Goal: Task Accomplishment & Management: Complete application form

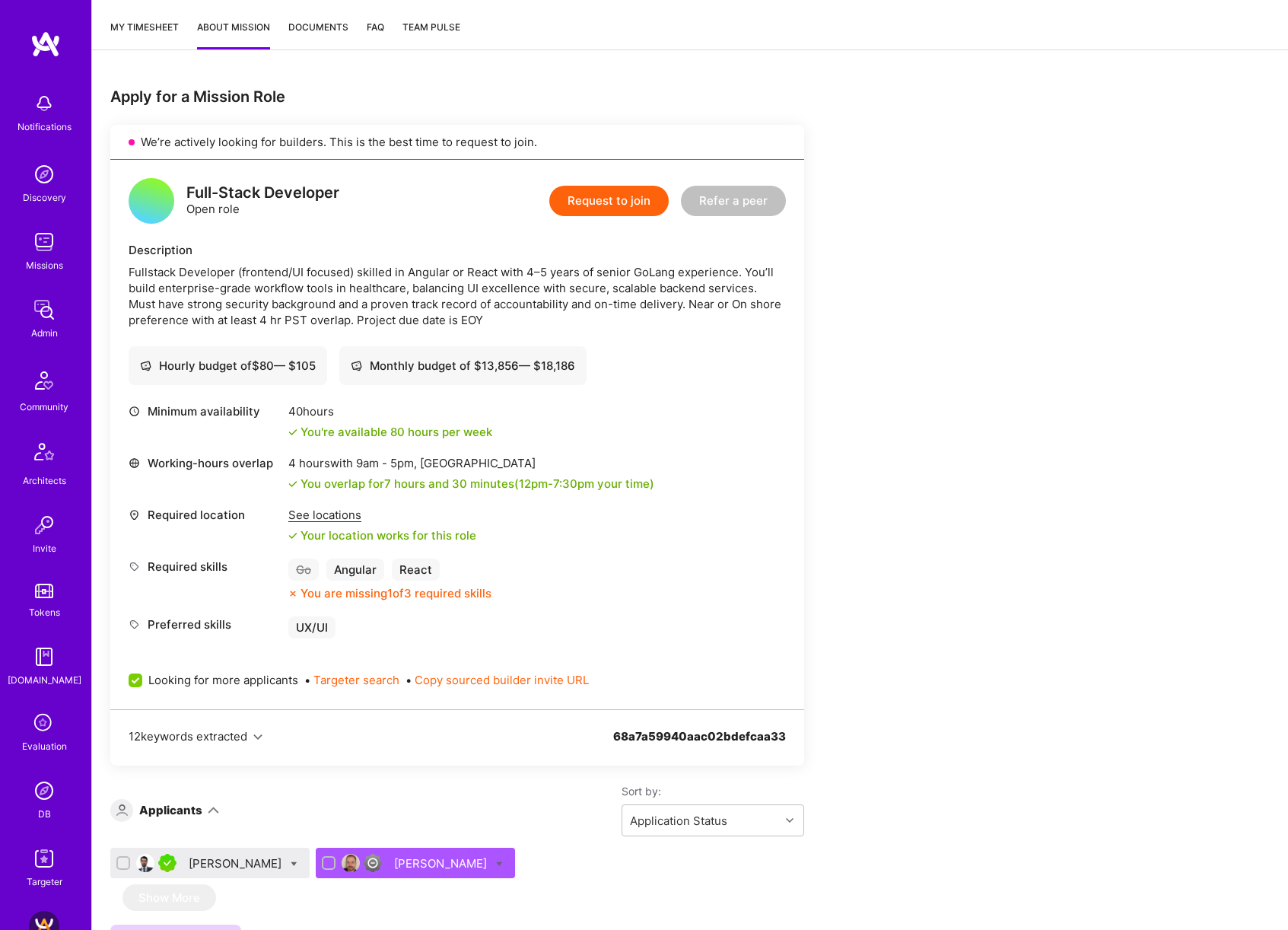
scroll to position [375, 0]
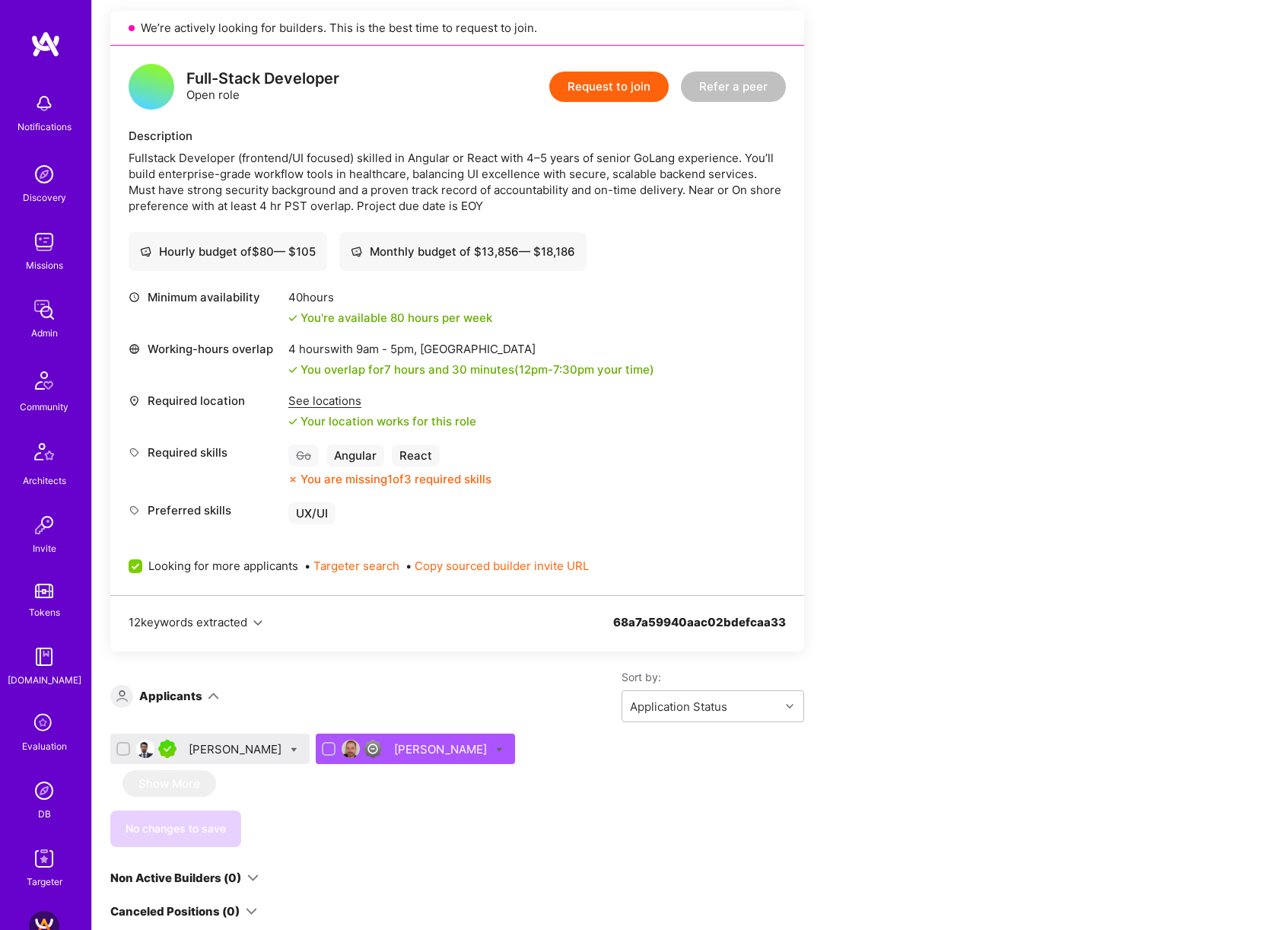
drag, startPoint x: 460, startPoint y: 160, endPoint x: 710, endPoint y: 162, distance: 250.0
click at [710, 162] on div "Fullstack Developer (frontend/UI focused) skilled in Angular or React with 4–5 …" at bounding box center [458, 182] width 658 height 64
drag, startPoint x: 596, startPoint y: 150, endPoint x: 672, endPoint y: 154, distance: 76.1
click at [672, 154] on div "Fullstack Developer (frontend/UI focused) skilled in Angular or React with 4–5 …" at bounding box center [458, 182] width 658 height 64
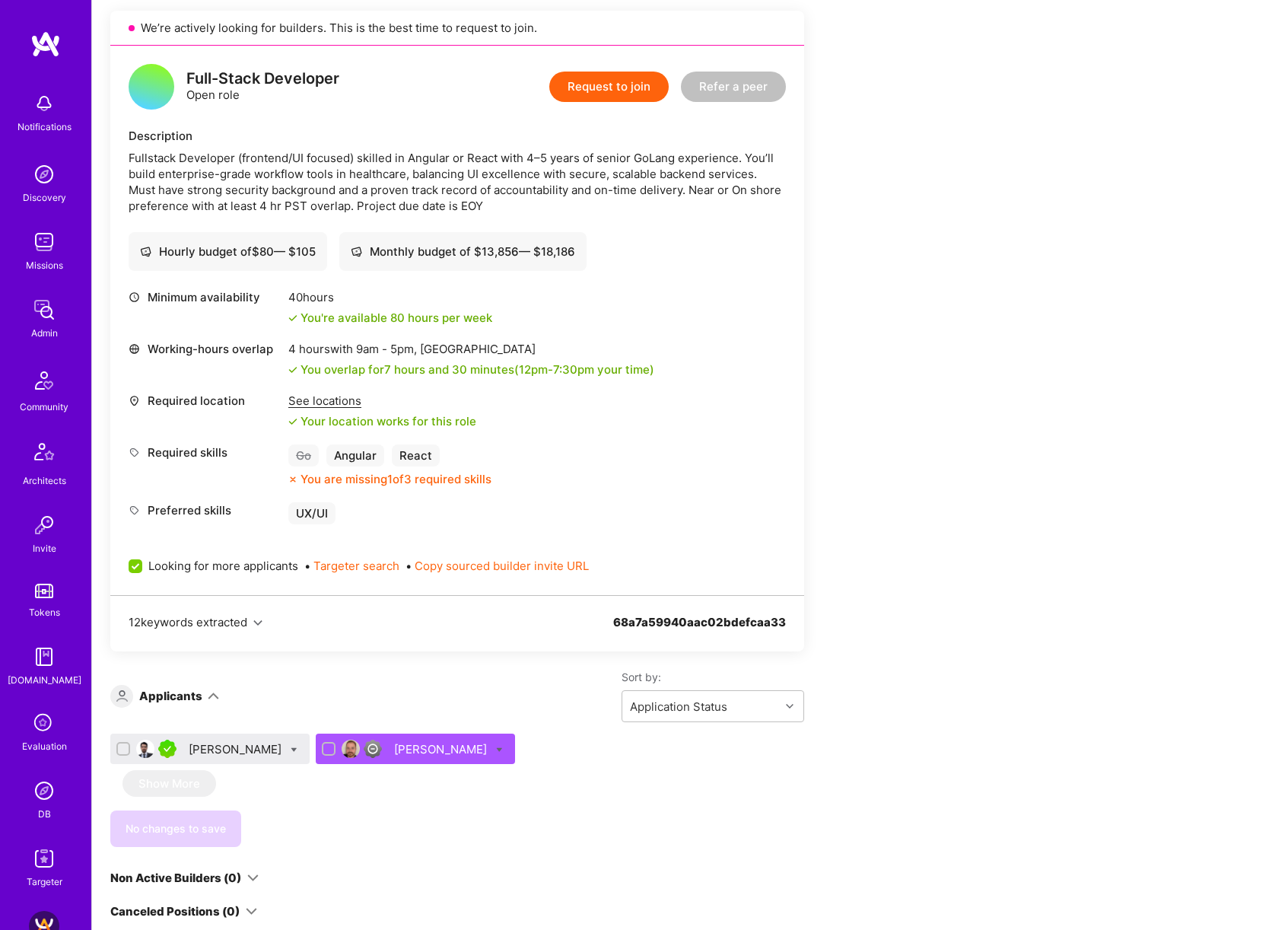
click at [216, 744] on div "Oscar Garavito" at bounding box center [236, 749] width 96 height 16
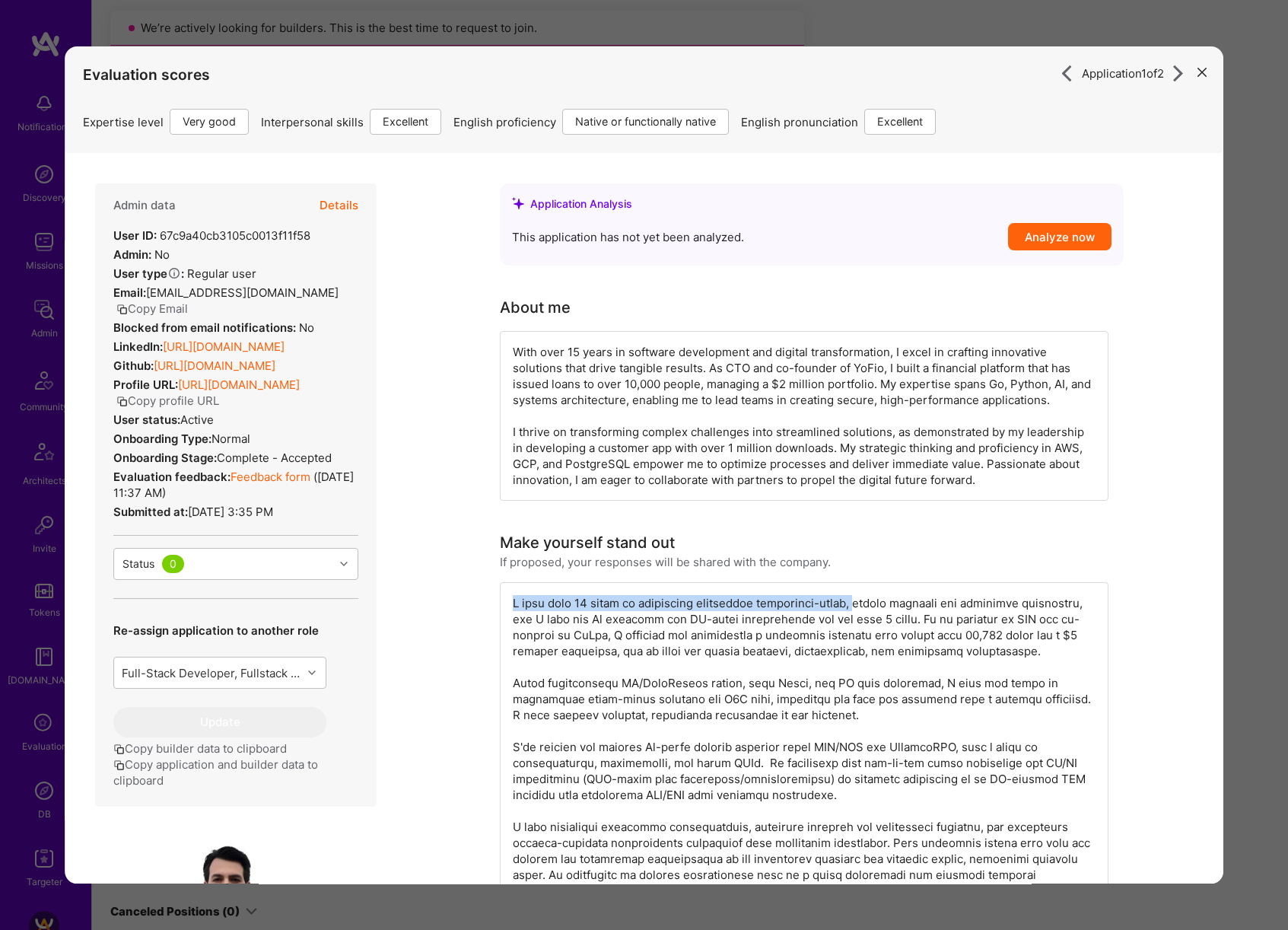
drag, startPoint x: 505, startPoint y: 598, endPoint x: 855, endPoint y: 610, distance: 350.2
click at [855, 610] on div "modal" at bounding box center [804, 746] width 609 height 330
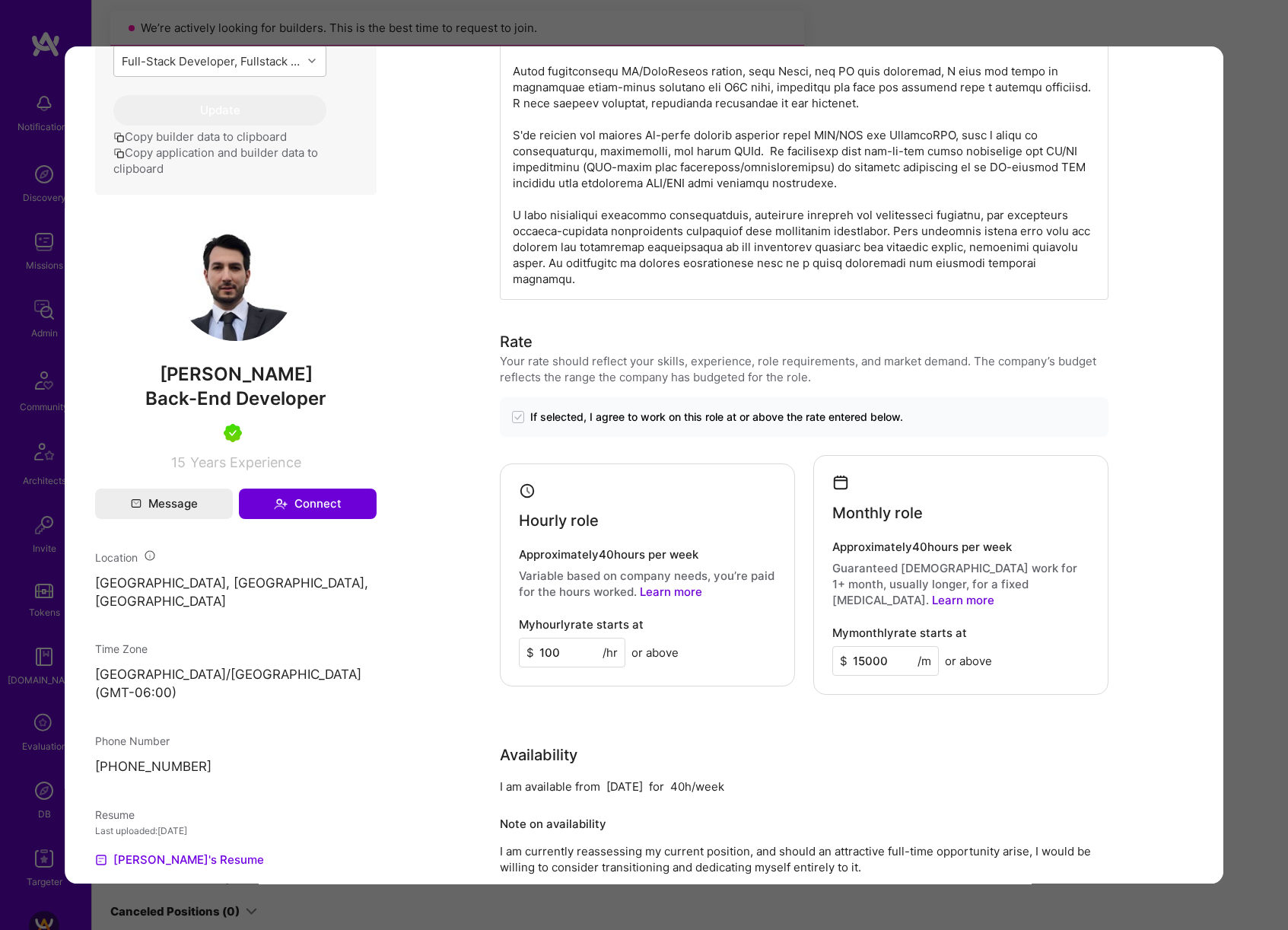
scroll to position [614, 0]
click at [1265, 513] on div "Application 1 of 2 Evaluation scores Expertise level Very good Interpersonal sk…" at bounding box center [644, 465] width 1288 height 930
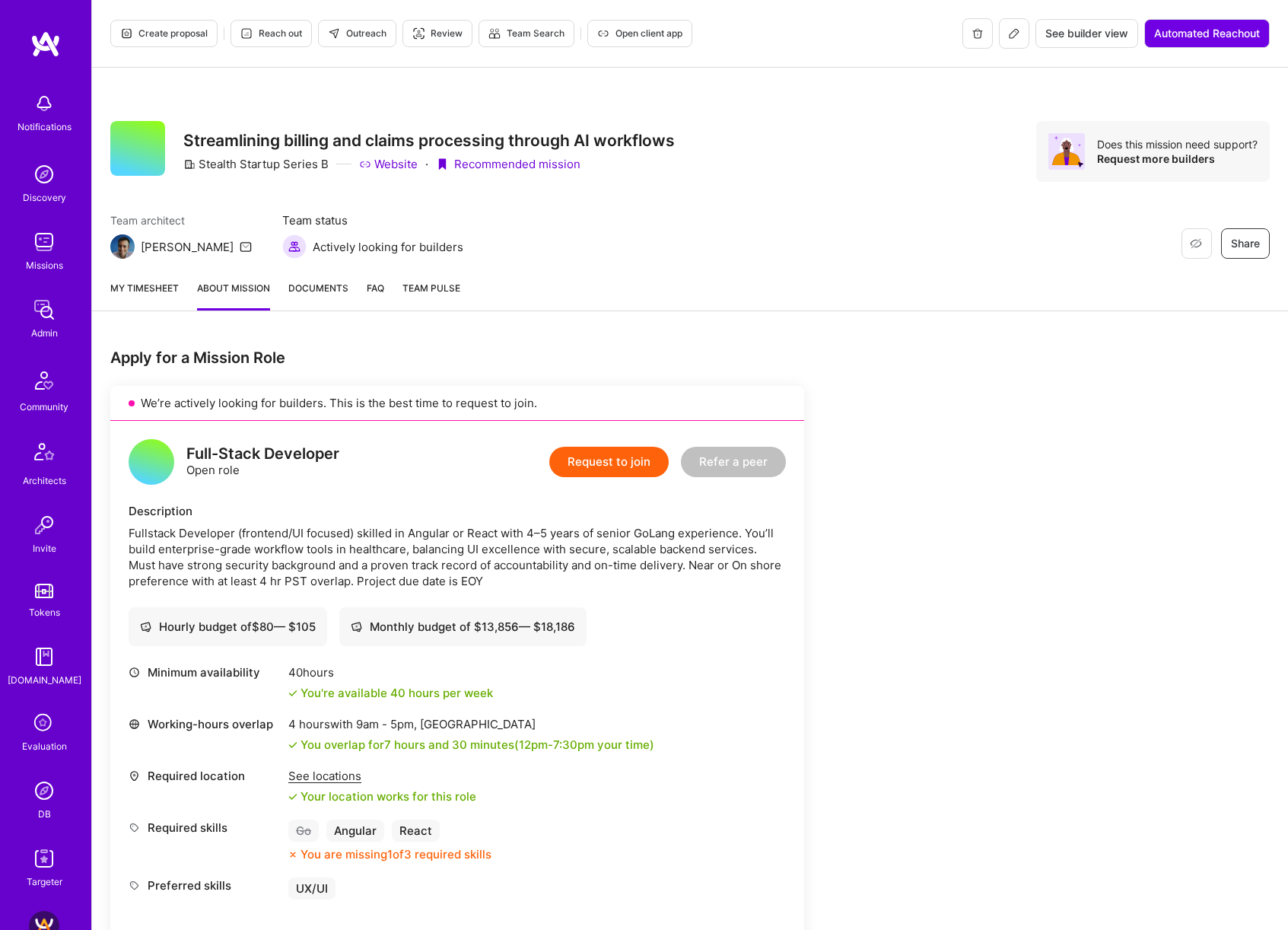
drag, startPoint x: 414, startPoint y: 545, endPoint x: 620, endPoint y: 545, distance: 206.0
click at [620, 545] on div "Fullstack Developer (frontend/UI focused) skilled in Angular or React with 4–5 …" at bounding box center [458, 558] width 658 height 64
drag, startPoint x: 606, startPoint y: 544, endPoint x: 533, endPoint y: 572, distance: 78.2
click at [533, 572] on div "Fullstack Developer (frontend/UI focused) skilled in Angular or React with 4–5 …" at bounding box center [458, 558] width 658 height 64
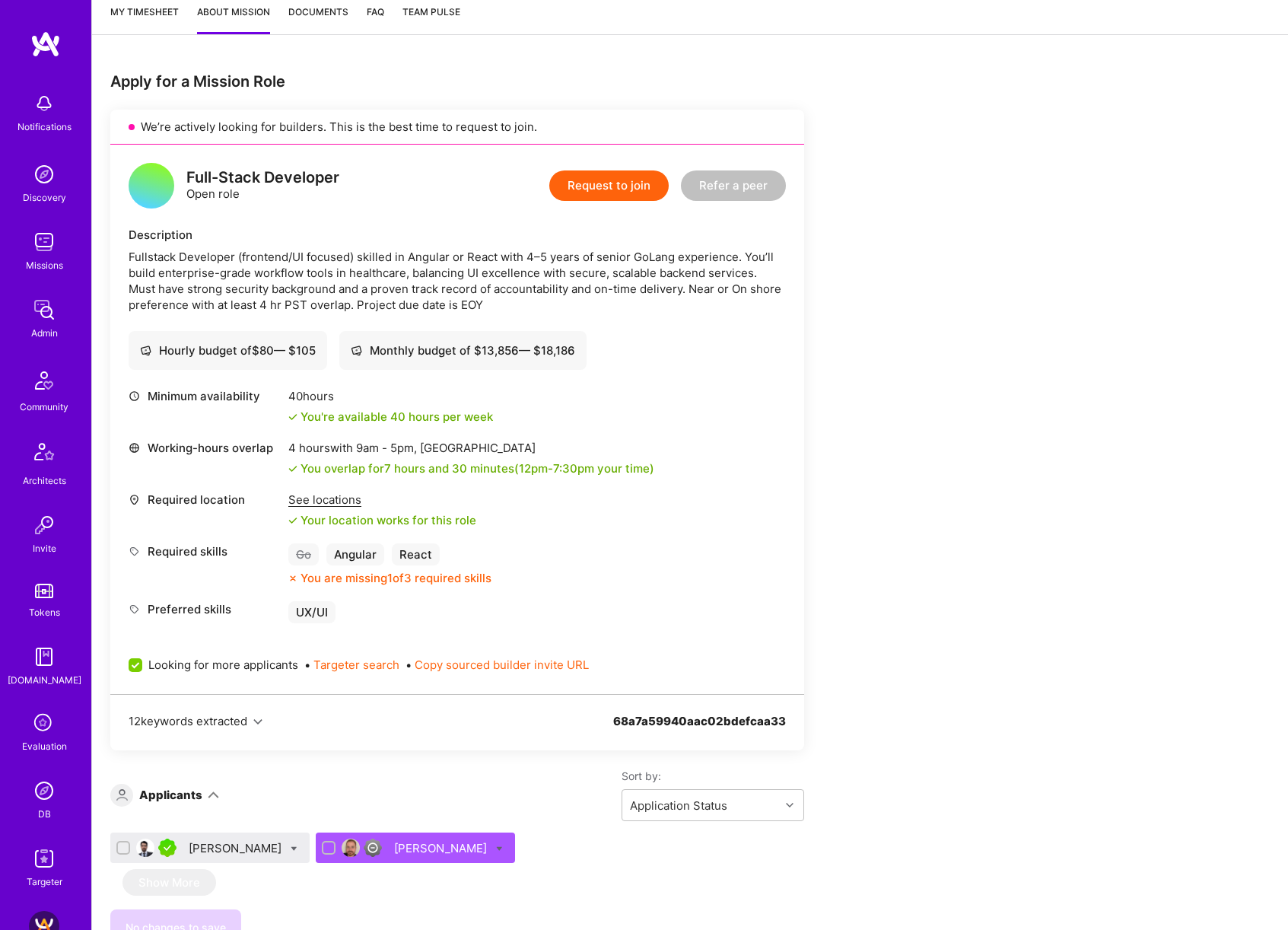
scroll to position [334, 0]
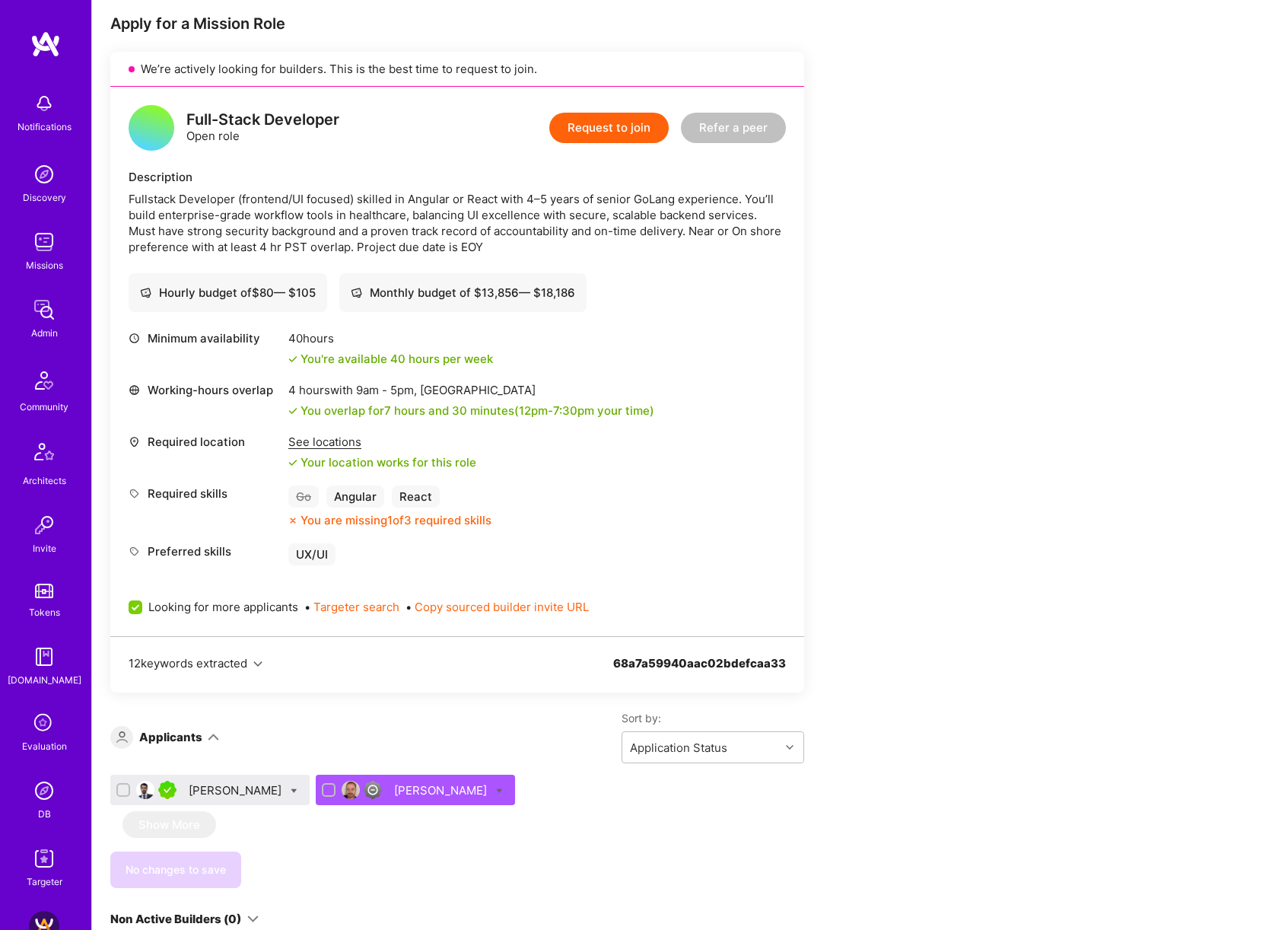
click at [215, 793] on div "Oscar Garavito" at bounding box center [236, 791] width 96 height 16
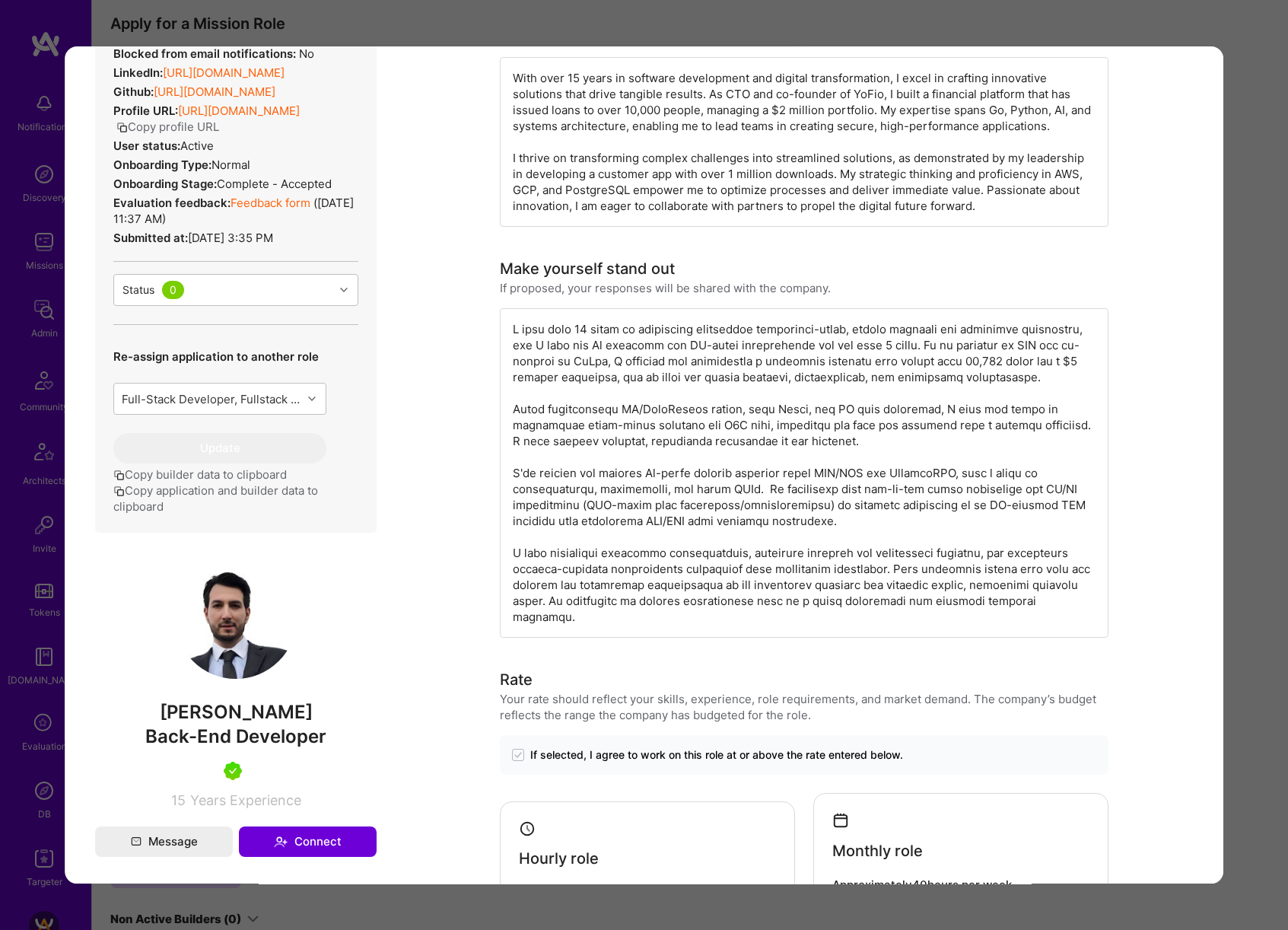
scroll to position [295, 0]
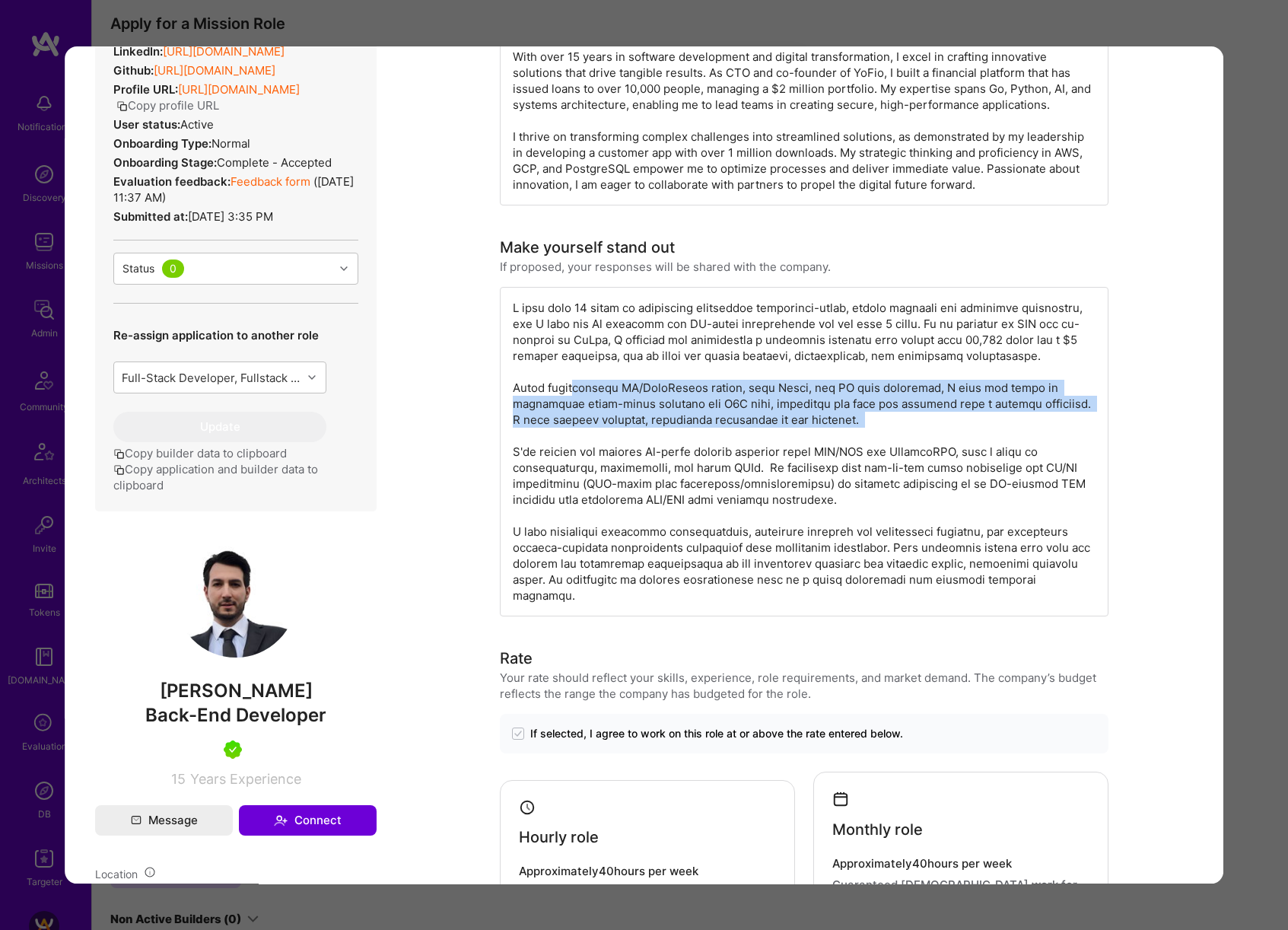
drag, startPoint x: 570, startPoint y: 386, endPoint x: 975, endPoint y: 429, distance: 407.3
click at [975, 429] on div "modal" at bounding box center [804, 451] width 609 height 330
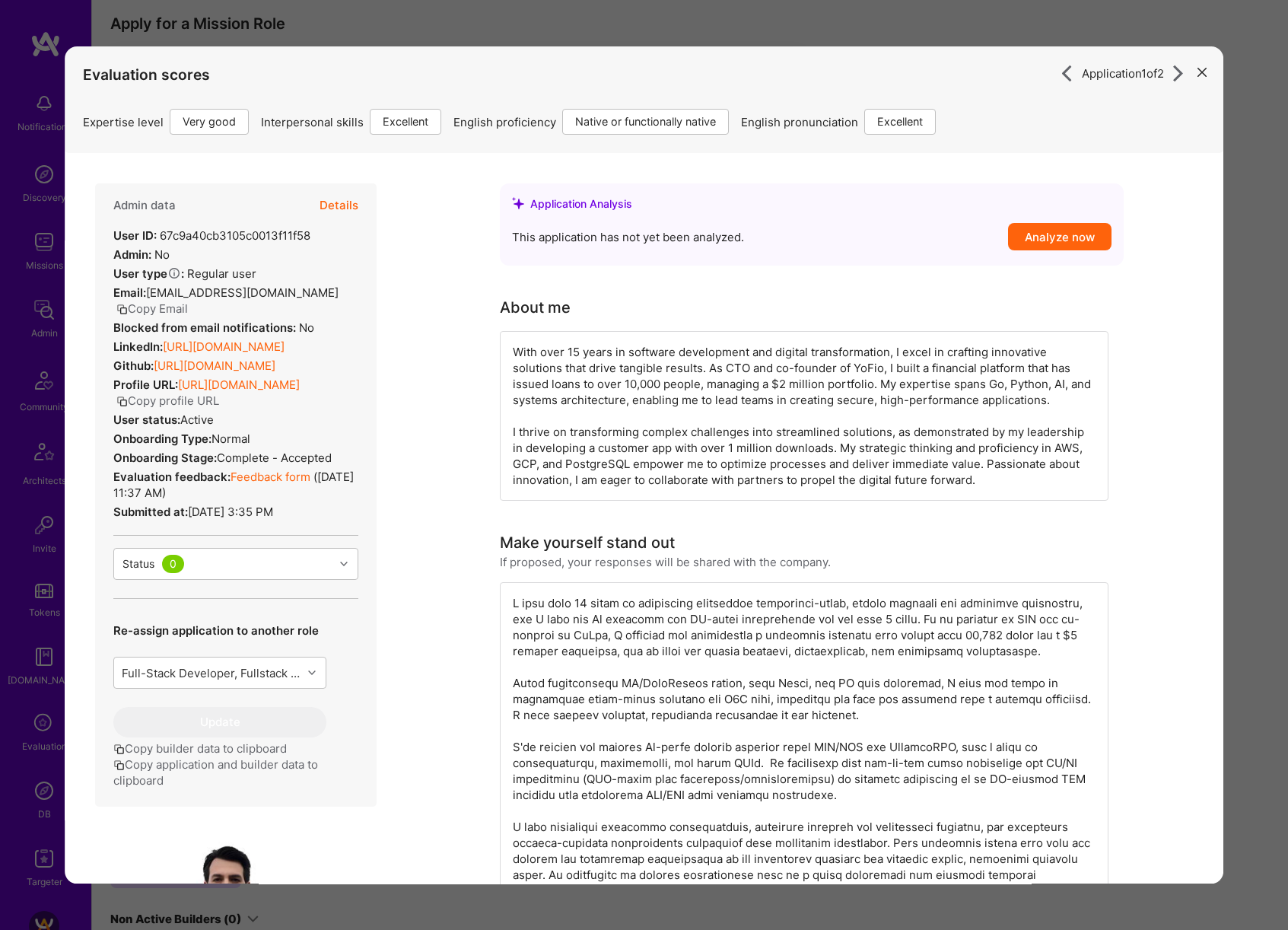
click at [1262, 360] on div "Application 1 of 2 Evaluation scores Expertise level Very good Interpersonal sk…" at bounding box center [644, 465] width 1288 height 930
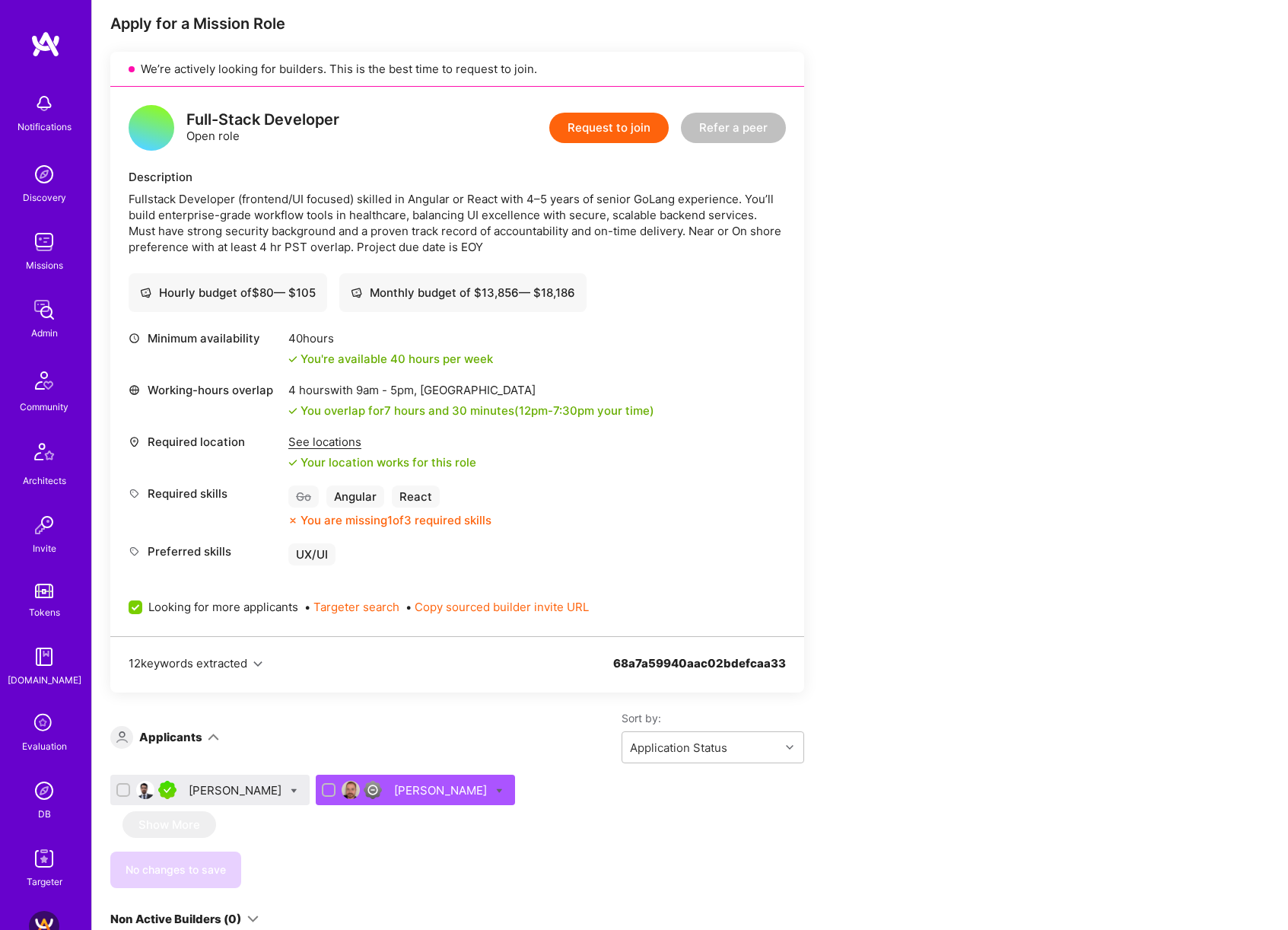
click at [291, 786] on div at bounding box center [294, 791] width 7 height 16
checkbox input "true"
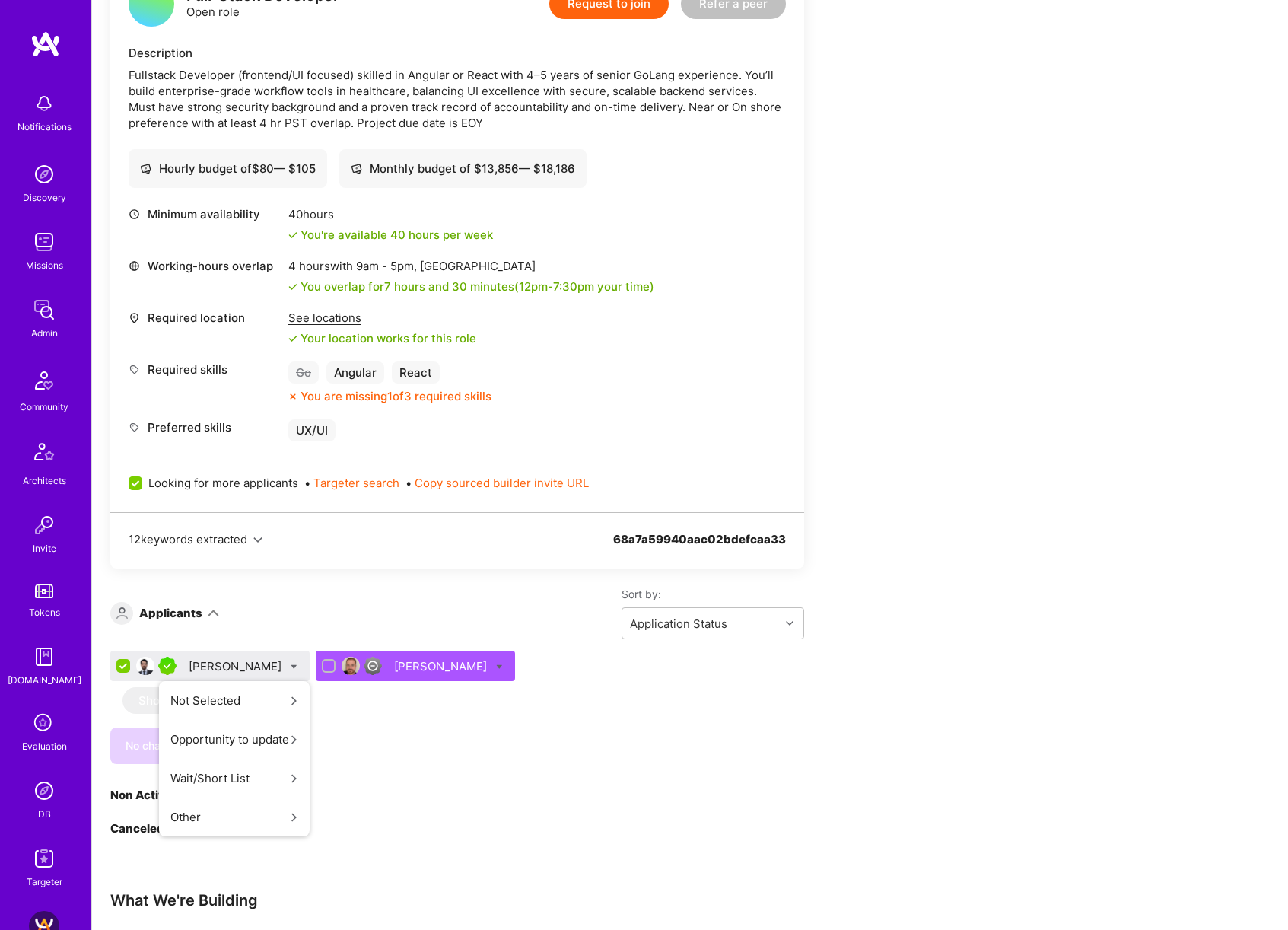
scroll to position [454, 0]
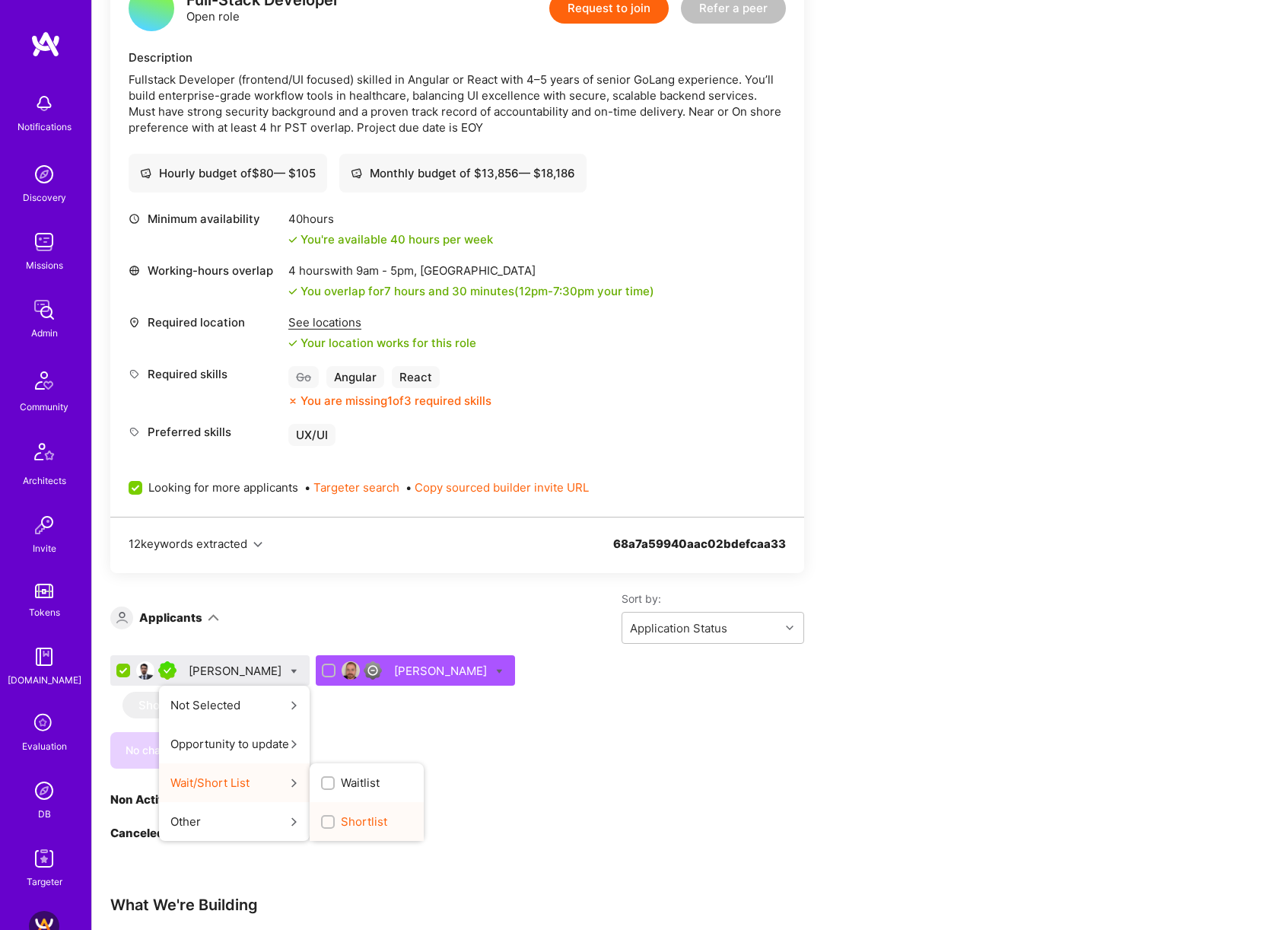
click at [349, 824] on span "Shortlist" at bounding box center [364, 822] width 47 height 16
click at [335, 824] on input "Shortlist" at bounding box center [329, 823] width 10 height 10
checkbox input "true"
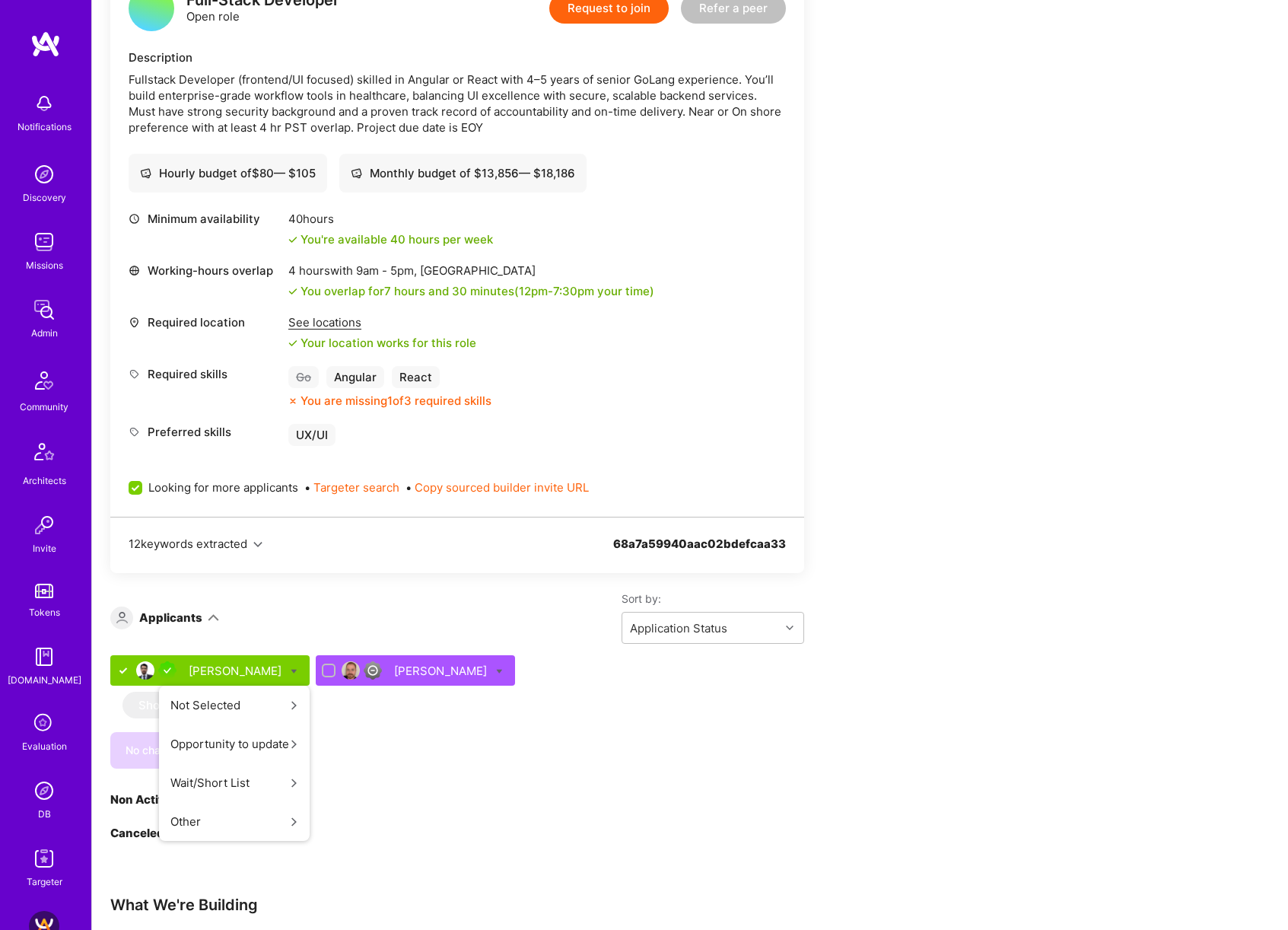
scroll to position [0, 0]
checkbox input "false"
drag, startPoint x: 682, startPoint y: 772, endPoint x: 429, endPoint y: 782, distance: 253.2
click at [681, 772] on div "We’re actively looking for builders. This is the best time to request to join. …" at bounding box center [457, 387] width 694 height 909
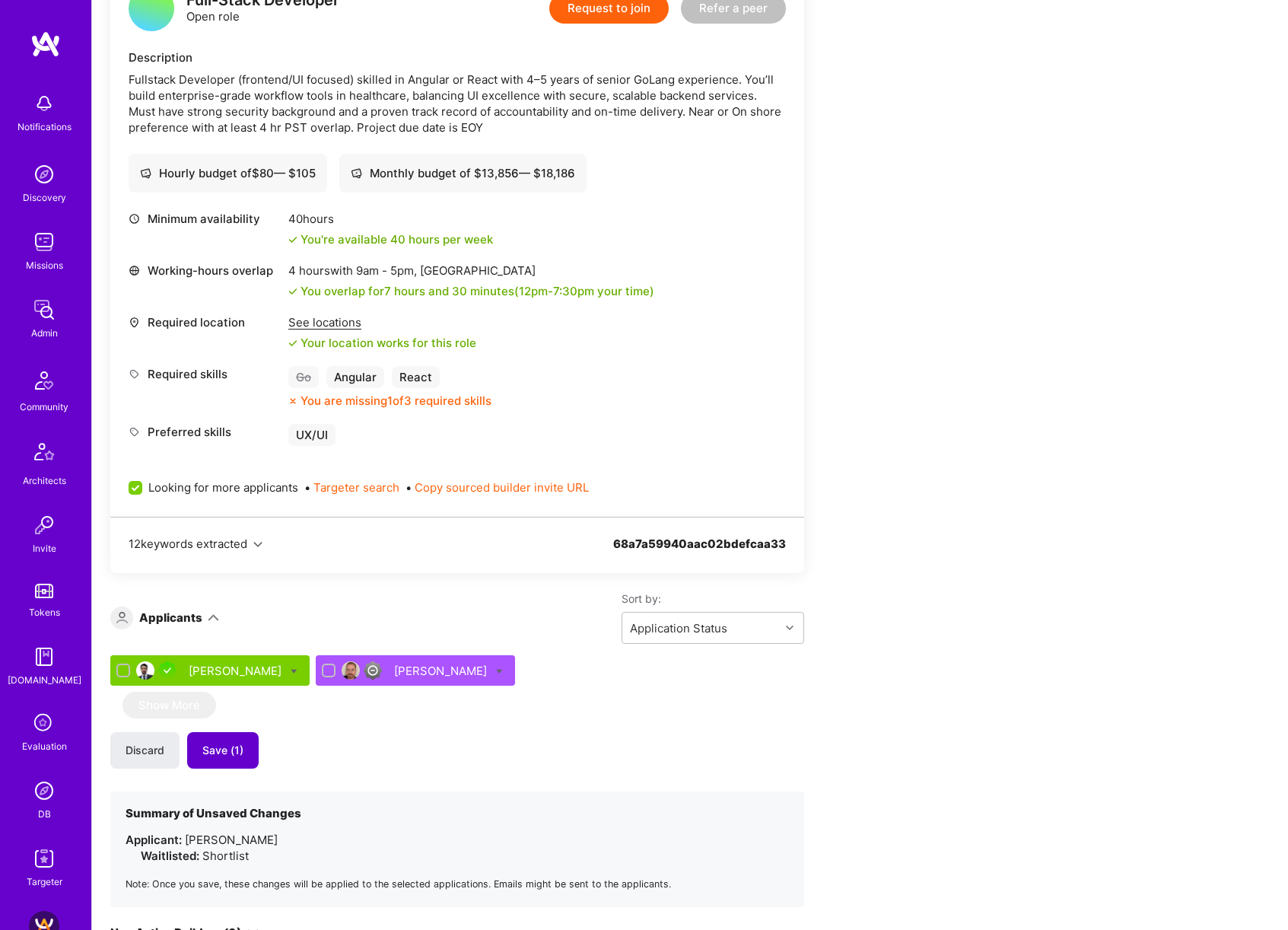
click at [217, 750] on span "Save (1)" at bounding box center [222, 751] width 41 height 16
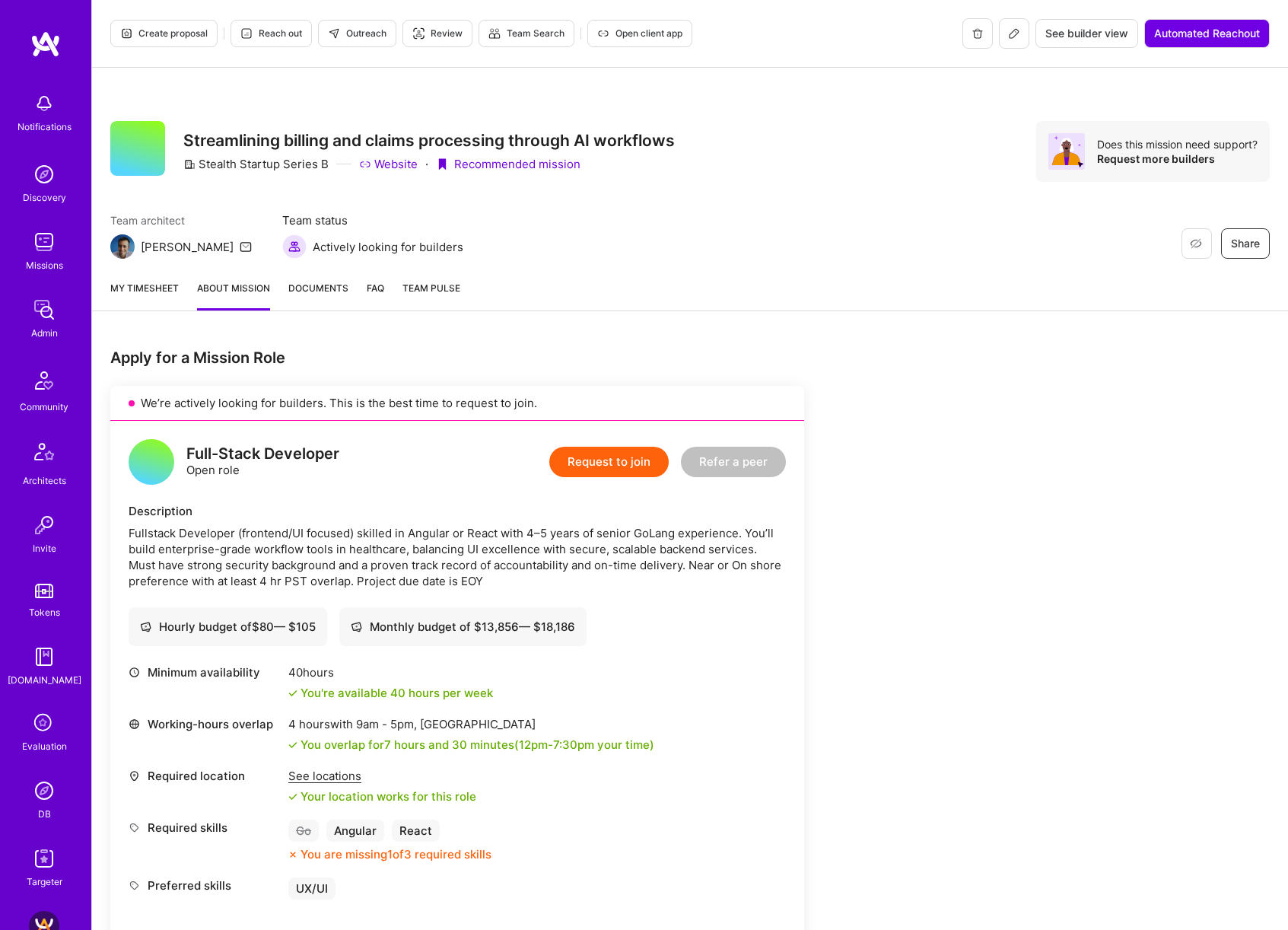
click at [170, 39] on span "Create proposal" at bounding box center [164, 34] width 87 height 14
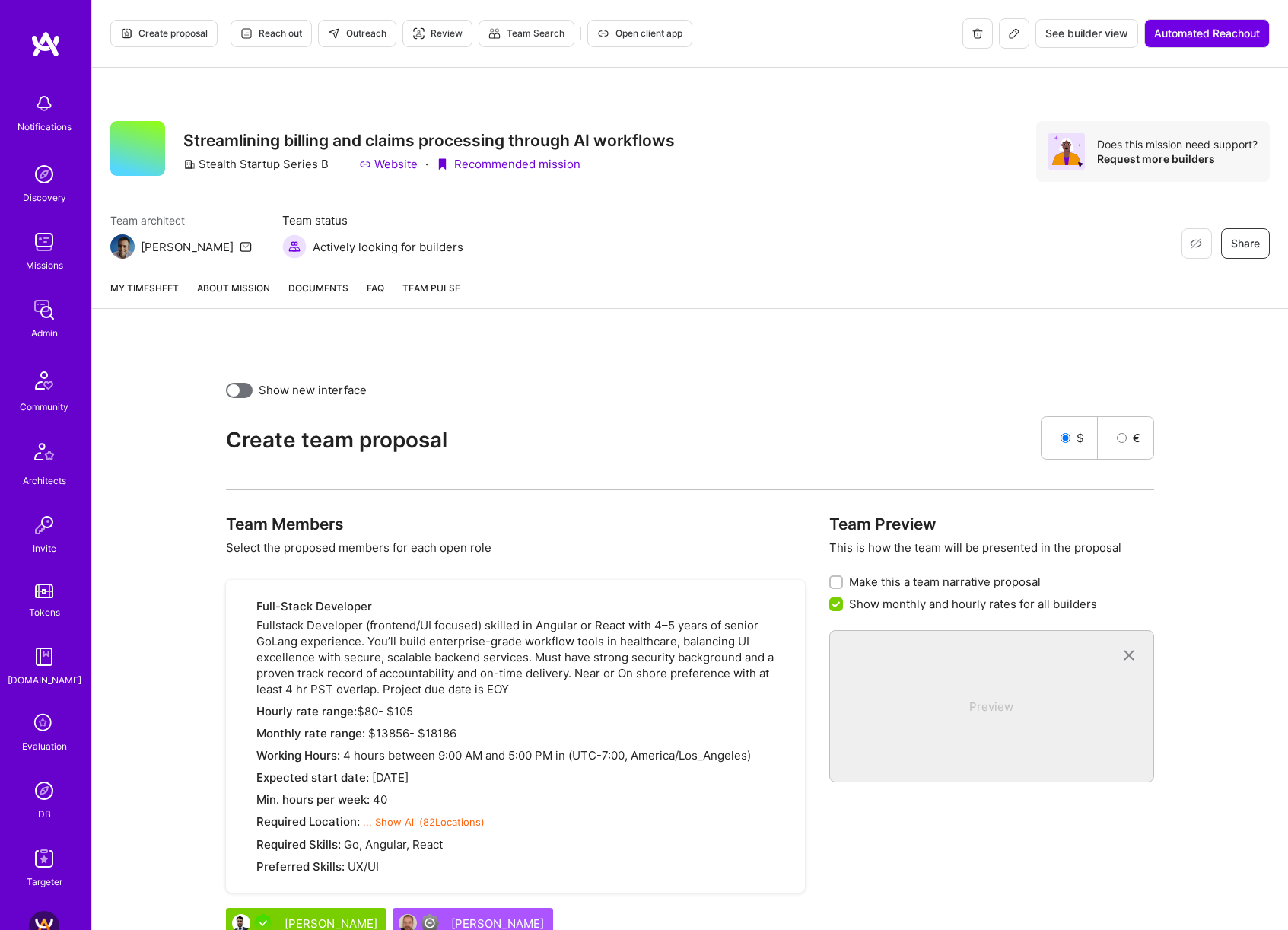
scroll to position [141, 0]
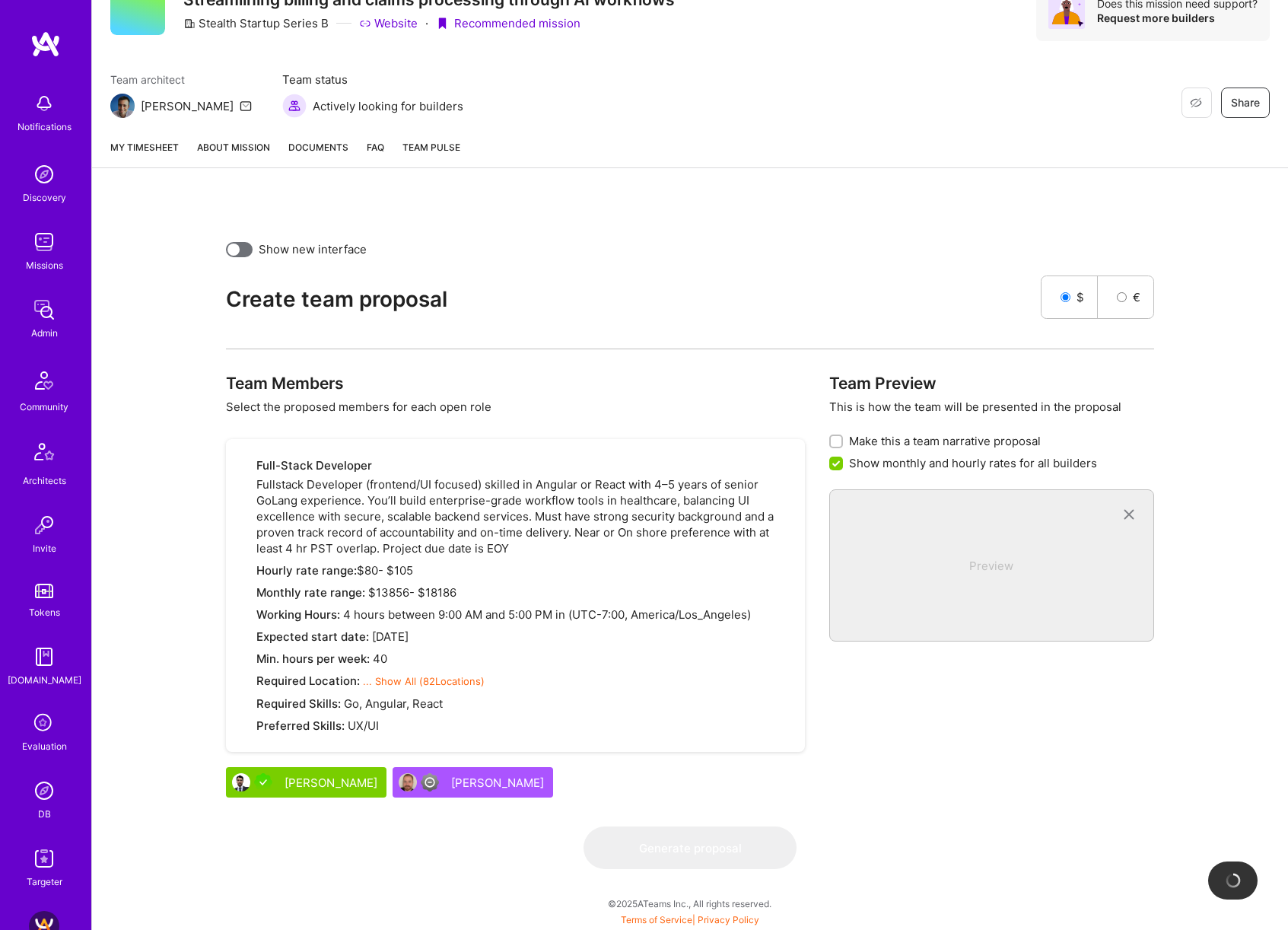
checkbox input "false"
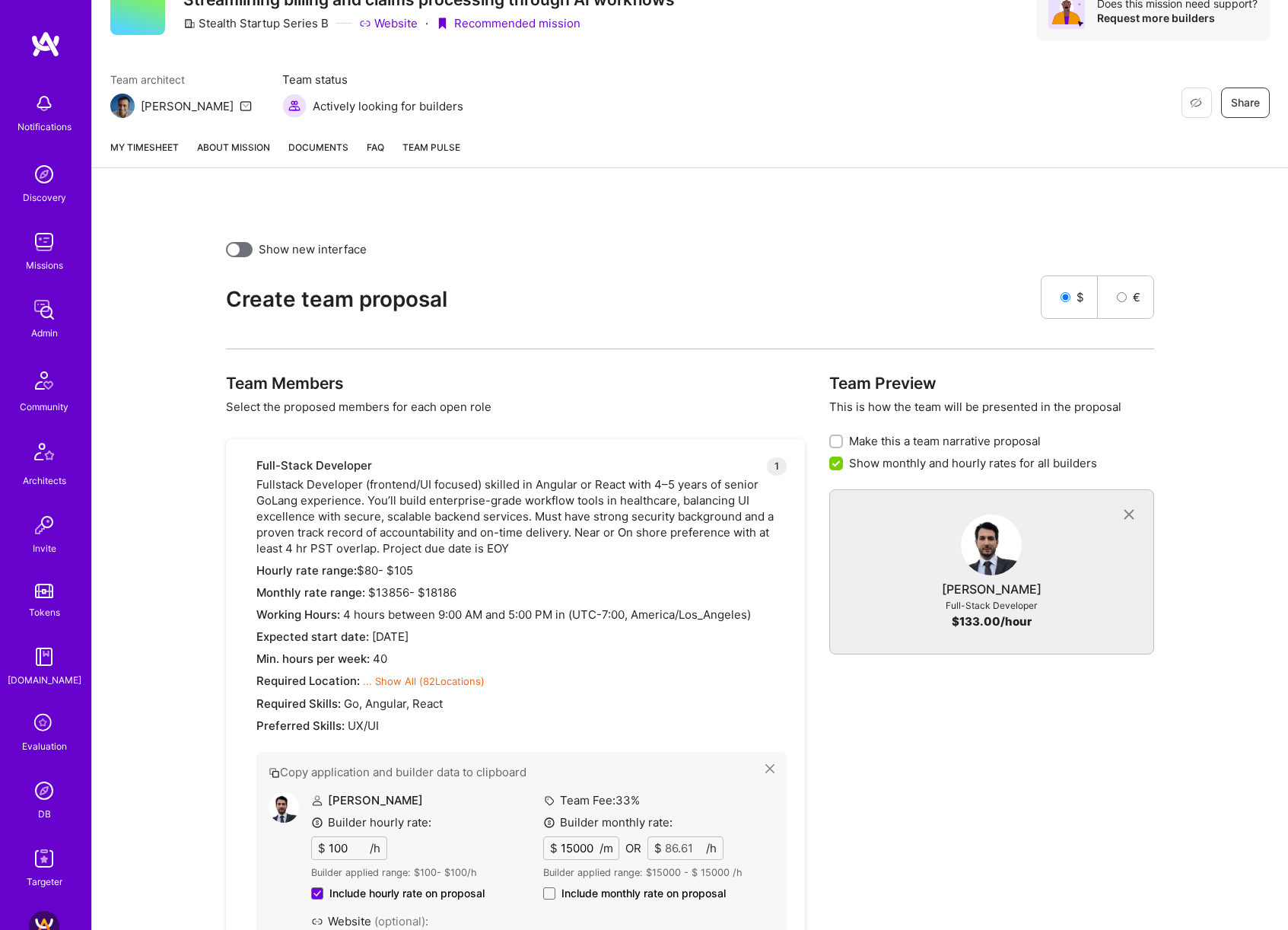
scroll to position [581, 0]
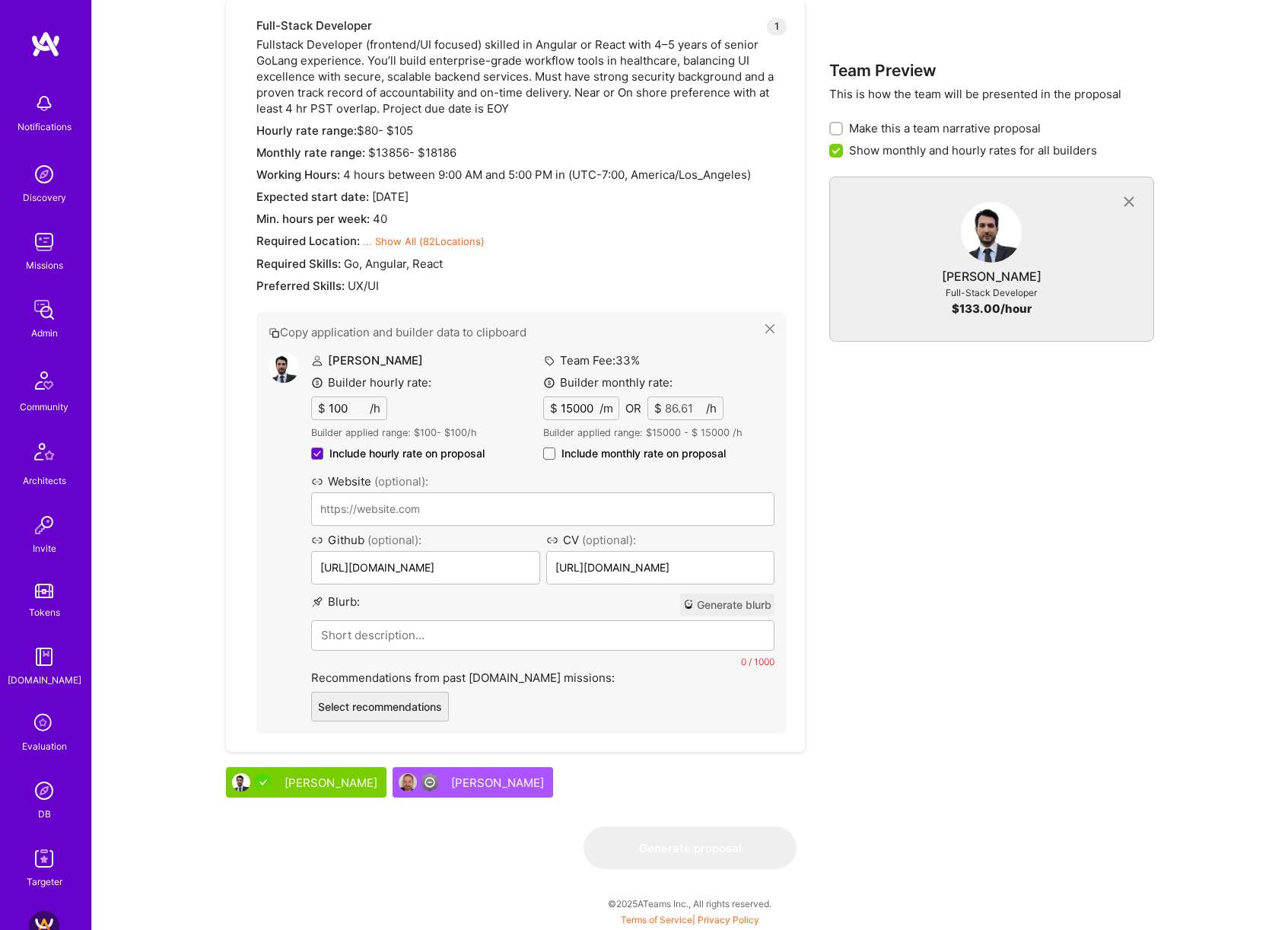
click at [733, 601] on button "Generate blurb" at bounding box center [727, 604] width 94 height 22
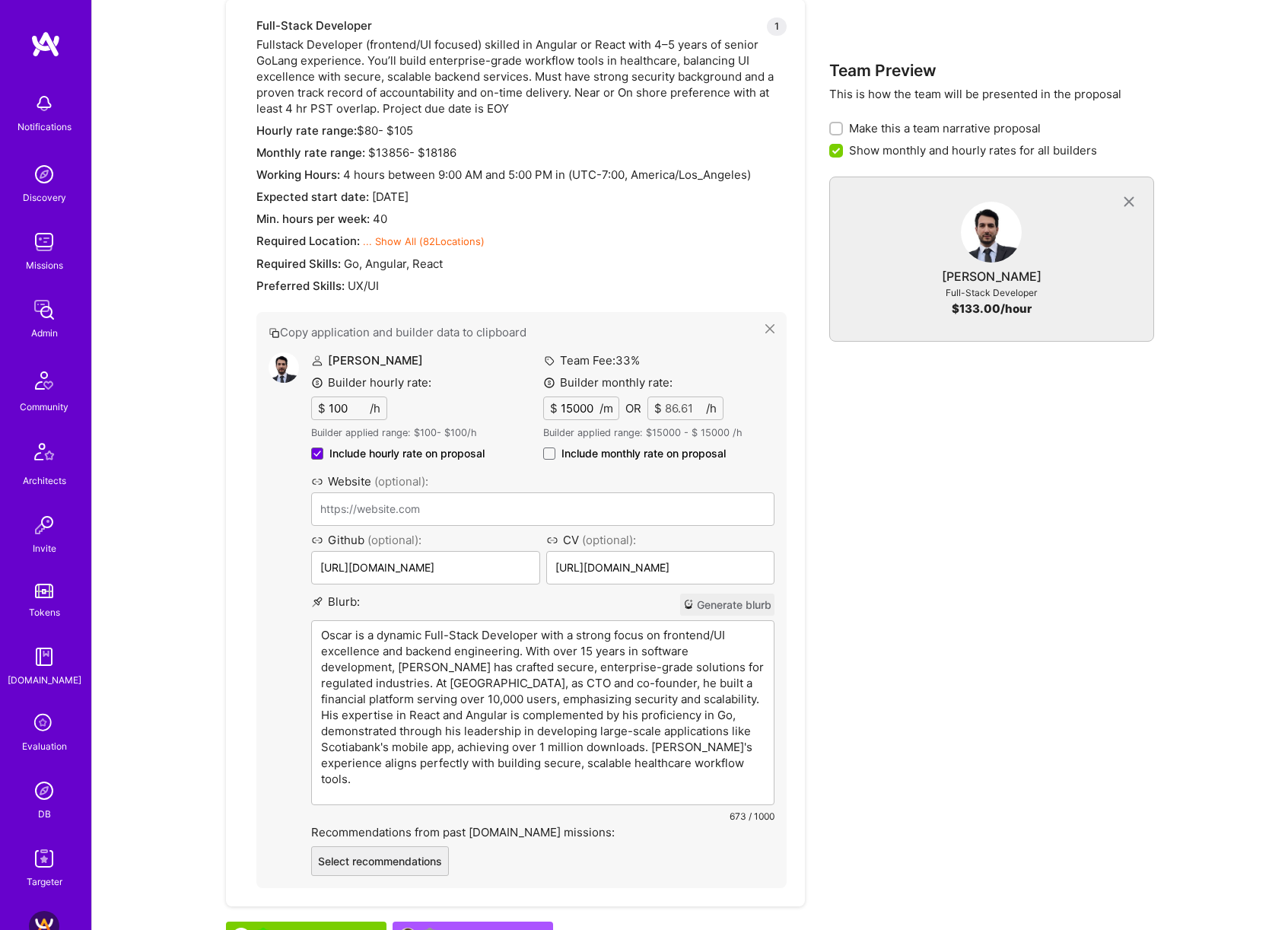
click at [443, 642] on p "Oscar is a dynamic Full-Stack Developer with a strong focus on frontend/UI exce…" at bounding box center [543, 707] width 443 height 160
click at [835, 714] on div "Team Preview This is how the team will be presented in the proposal Make this a…" at bounding box center [991, 458] width 325 height 1048
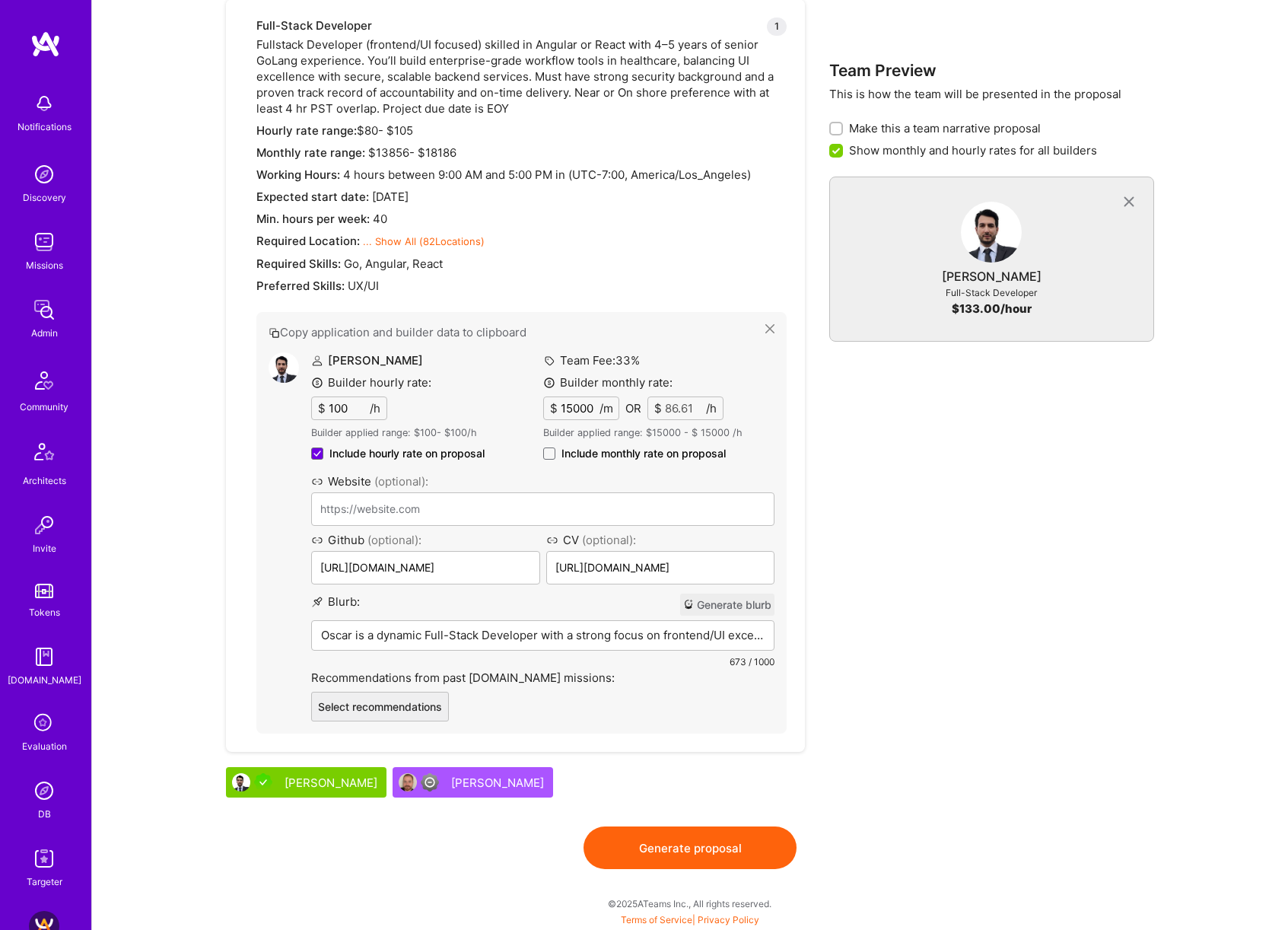
click at [708, 852] on button "Generate proposal" at bounding box center [690, 848] width 213 height 42
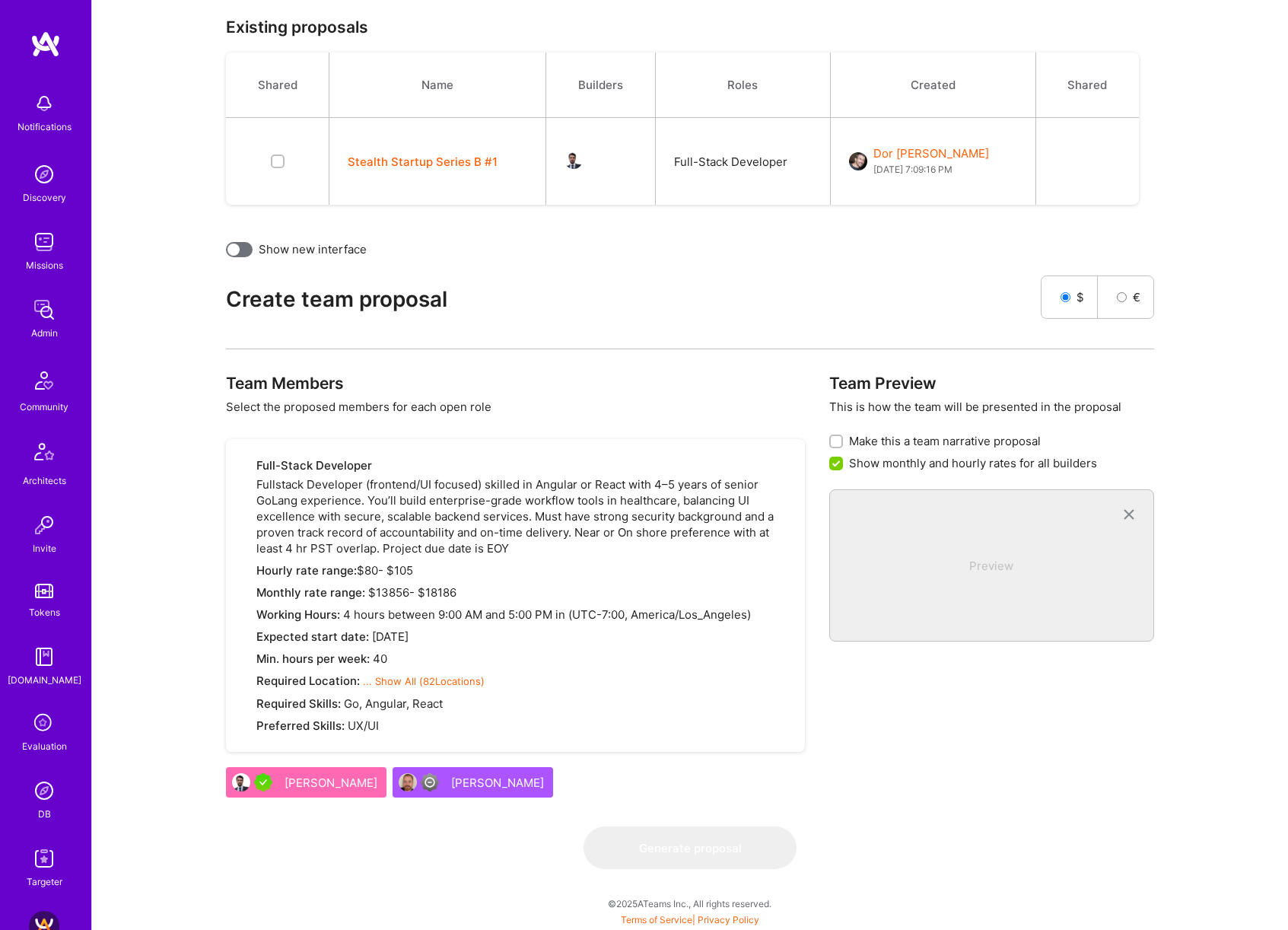
scroll to position [0, 0]
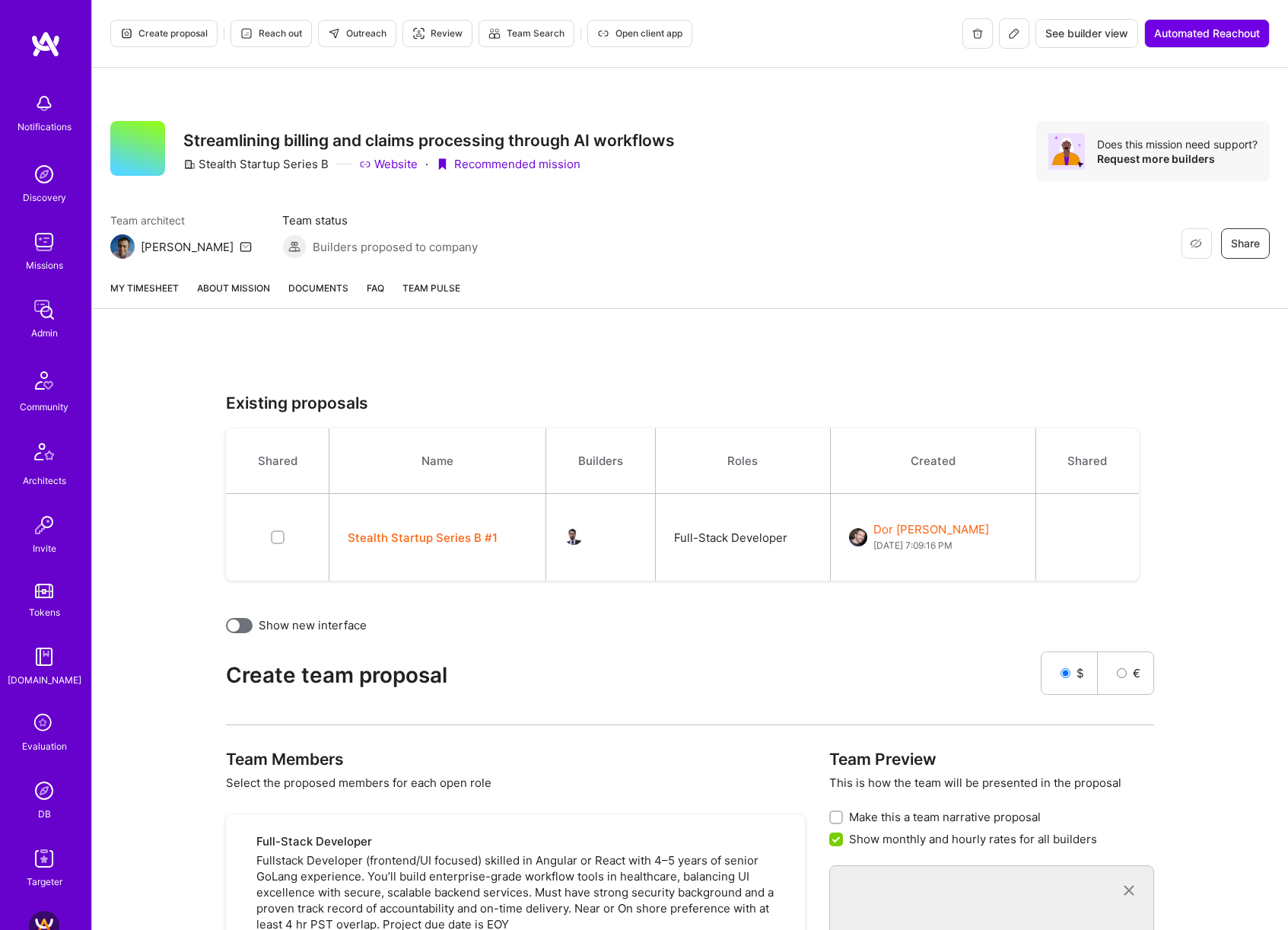
click at [223, 283] on link "About Mission" at bounding box center [234, 294] width 73 height 29
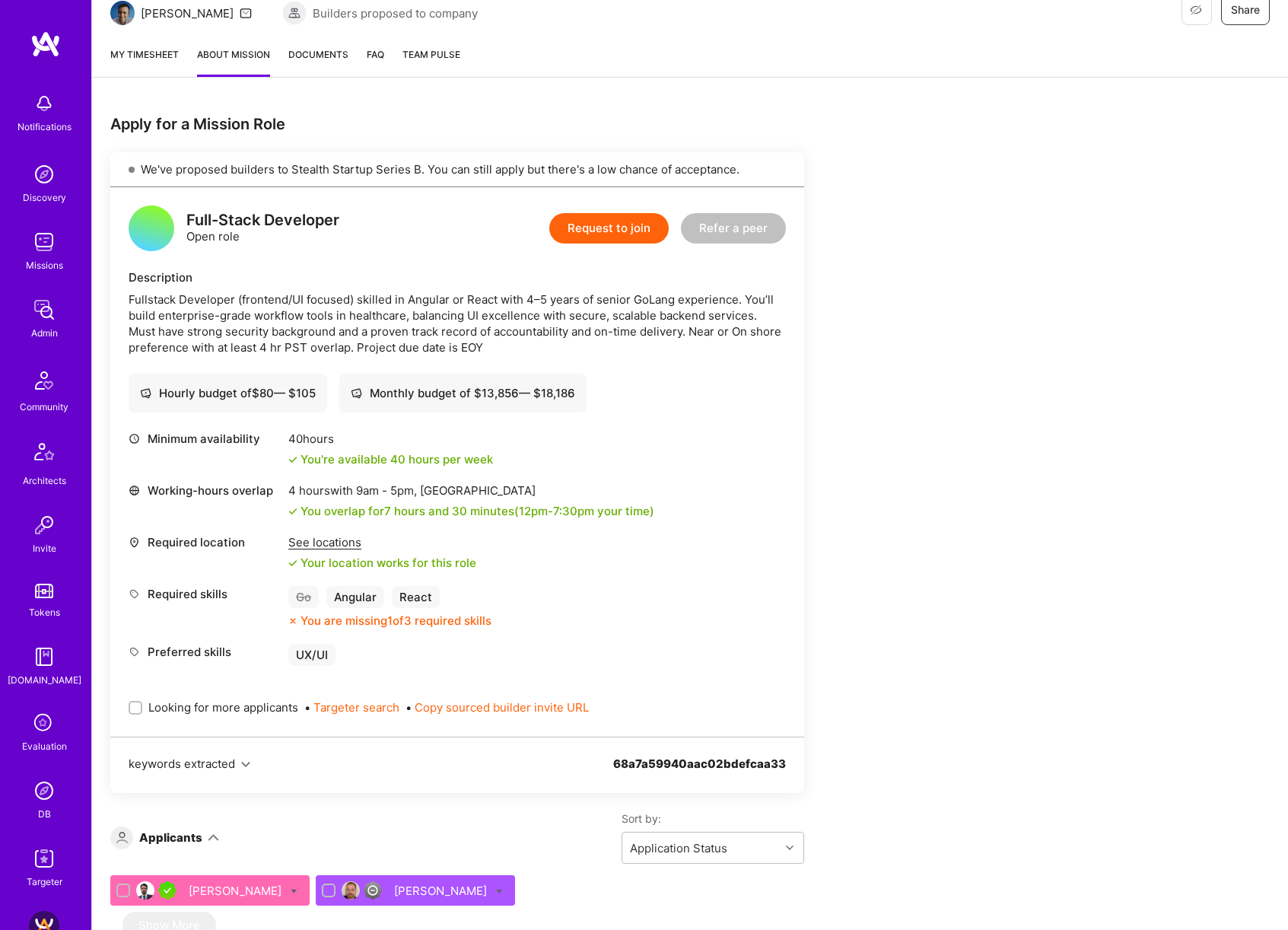
scroll to position [557, 0]
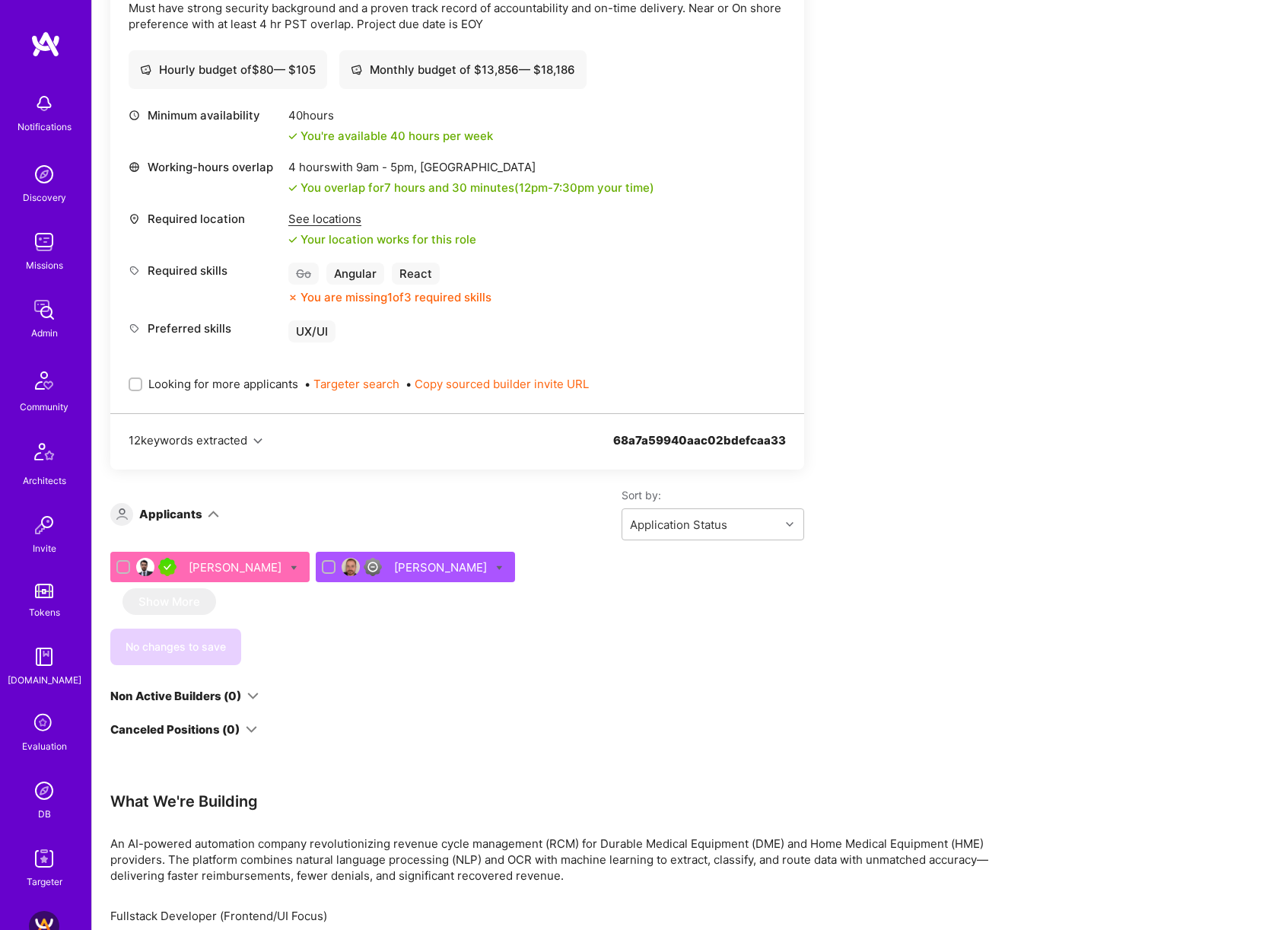
click at [261, 384] on span "Looking for more applicants" at bounding box center [222, 384] width 150 height 16
click at [142, 384] on input "Looking for more applicants" at bounding box center [137, 385] width 10 height 10
checkbox input "true"
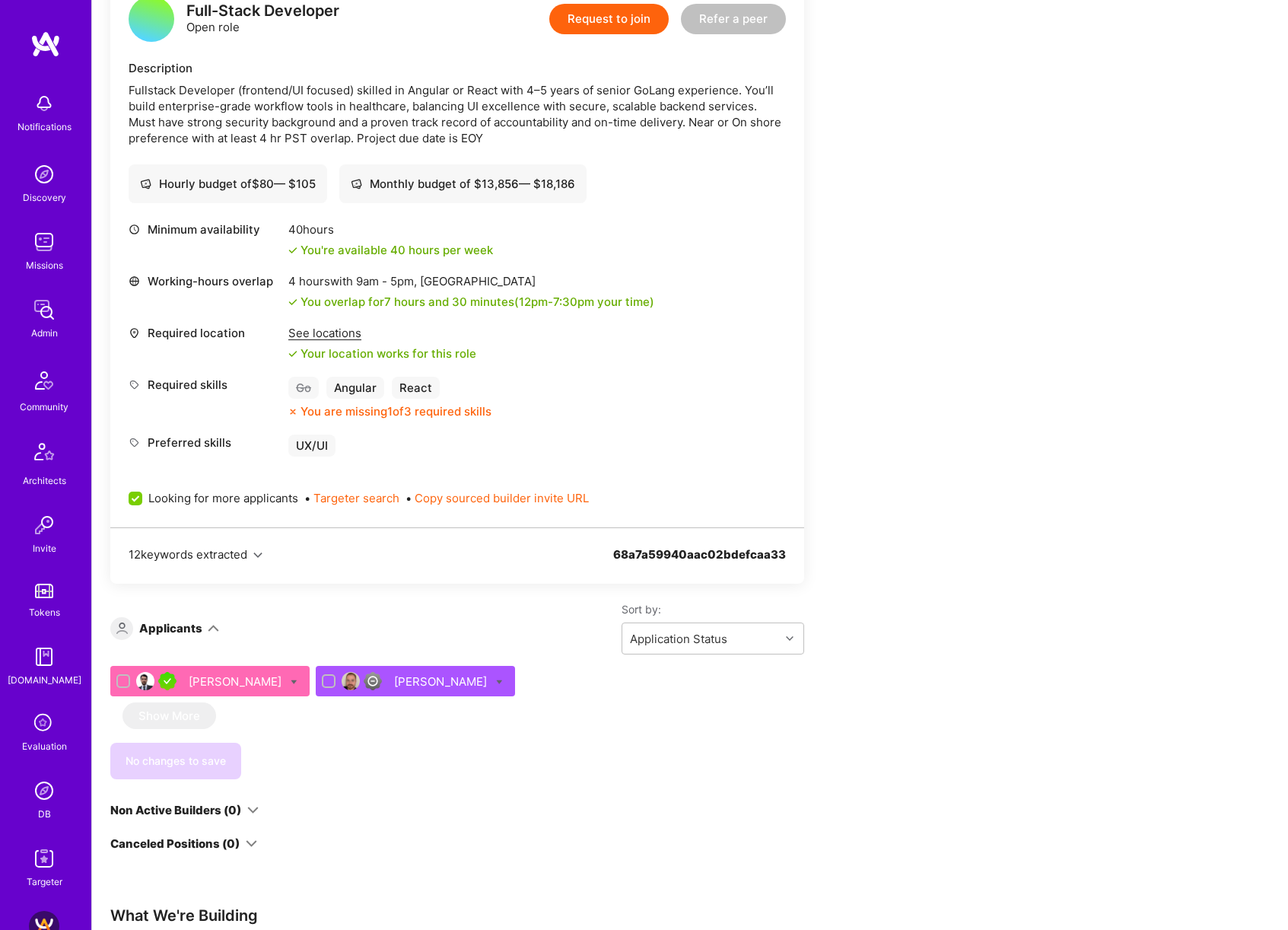
scroll to position [620, 0]
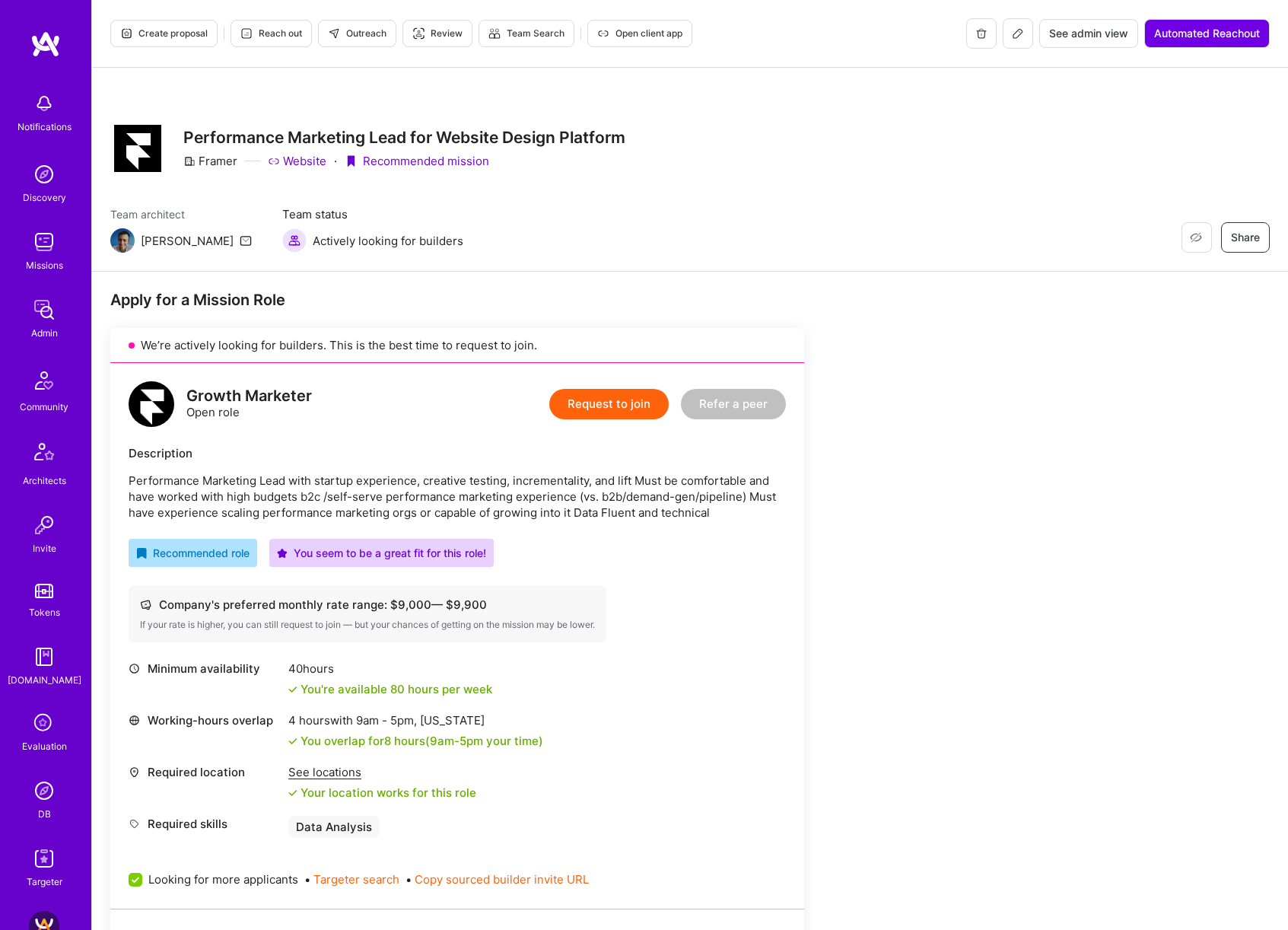
click at [189, 35] on span "Create proposal" at bounding box center [164, 34] width 87 height 14
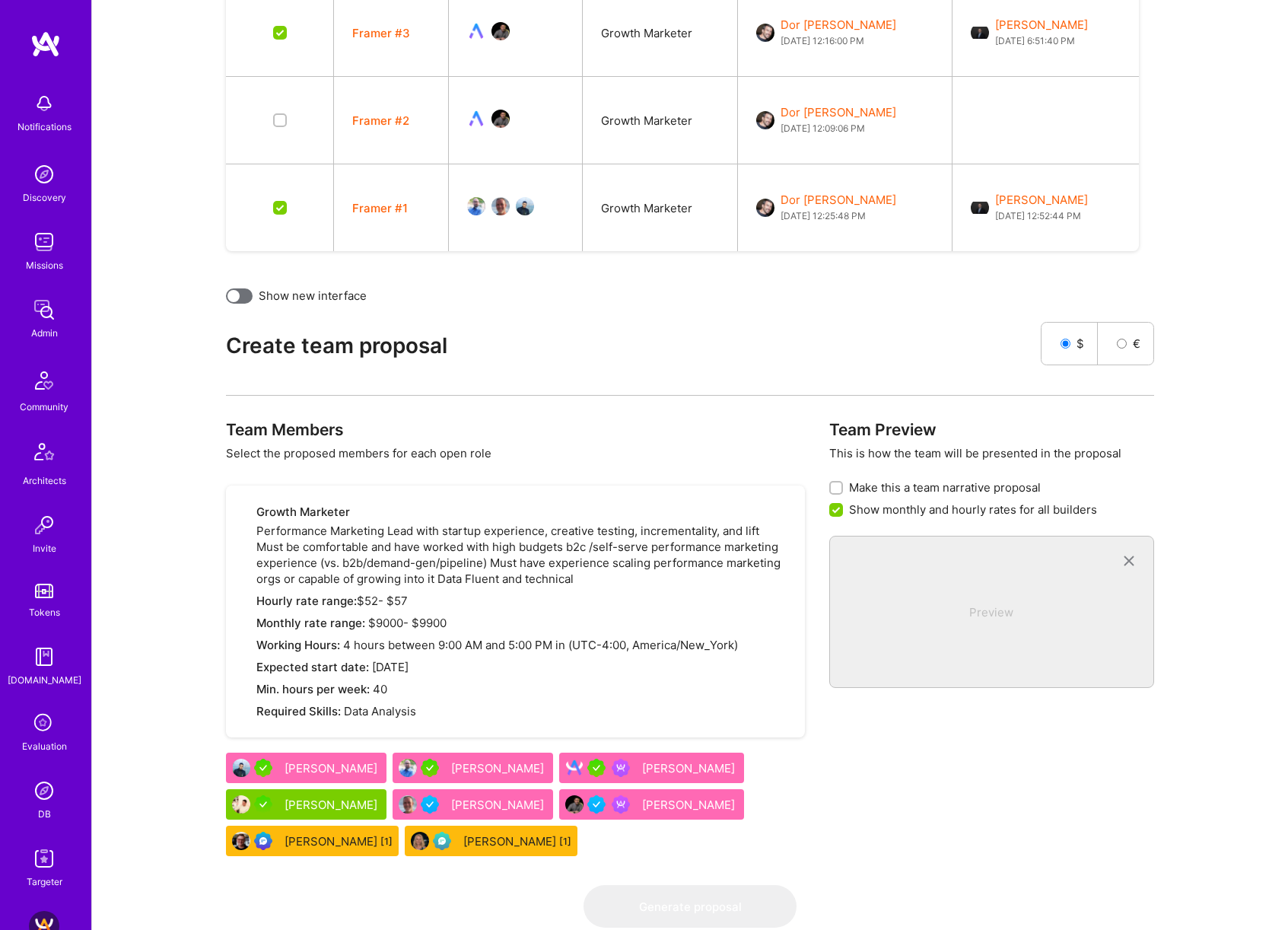
scroll to position [564, 0]
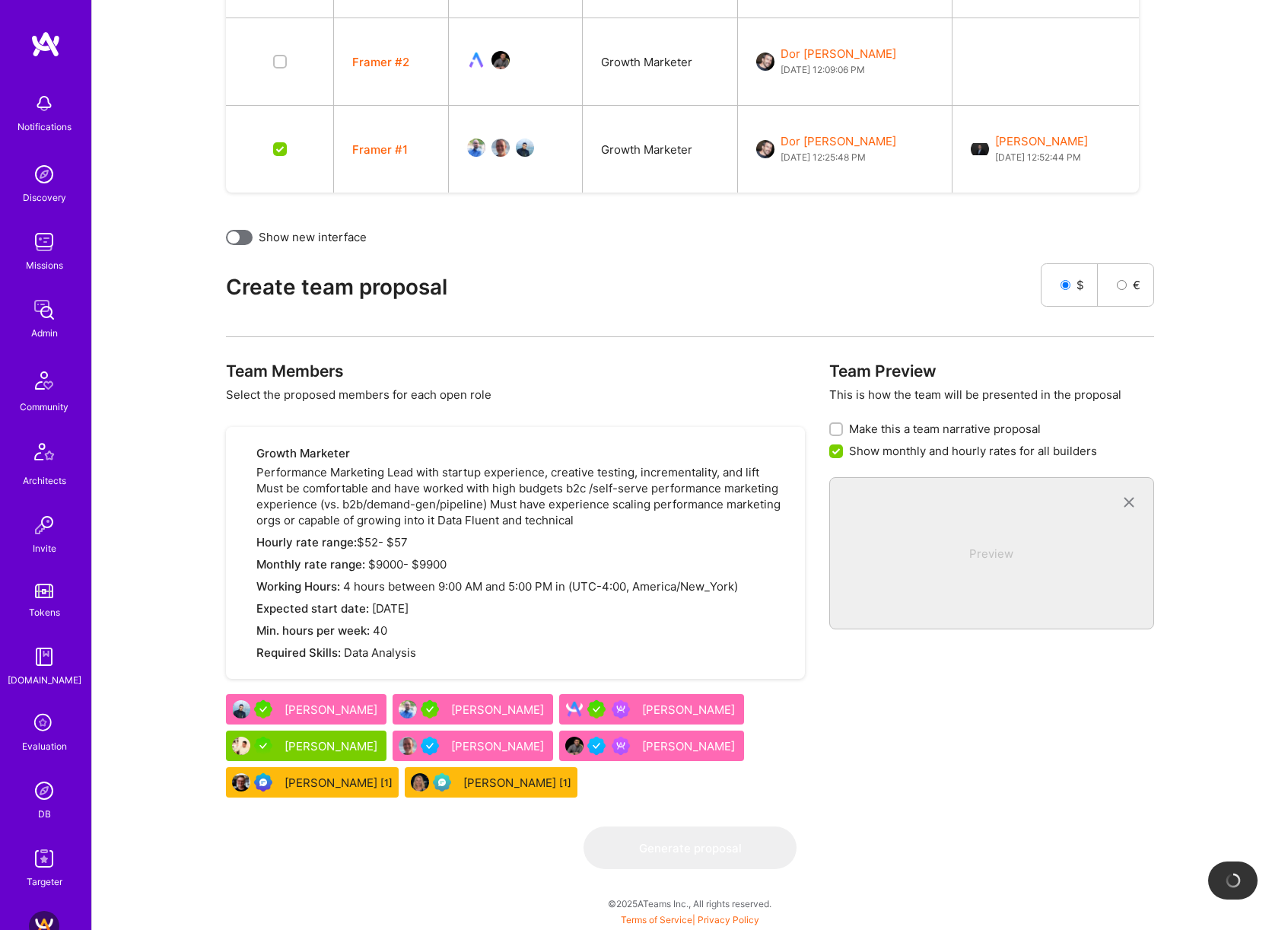
checkbox input "false"
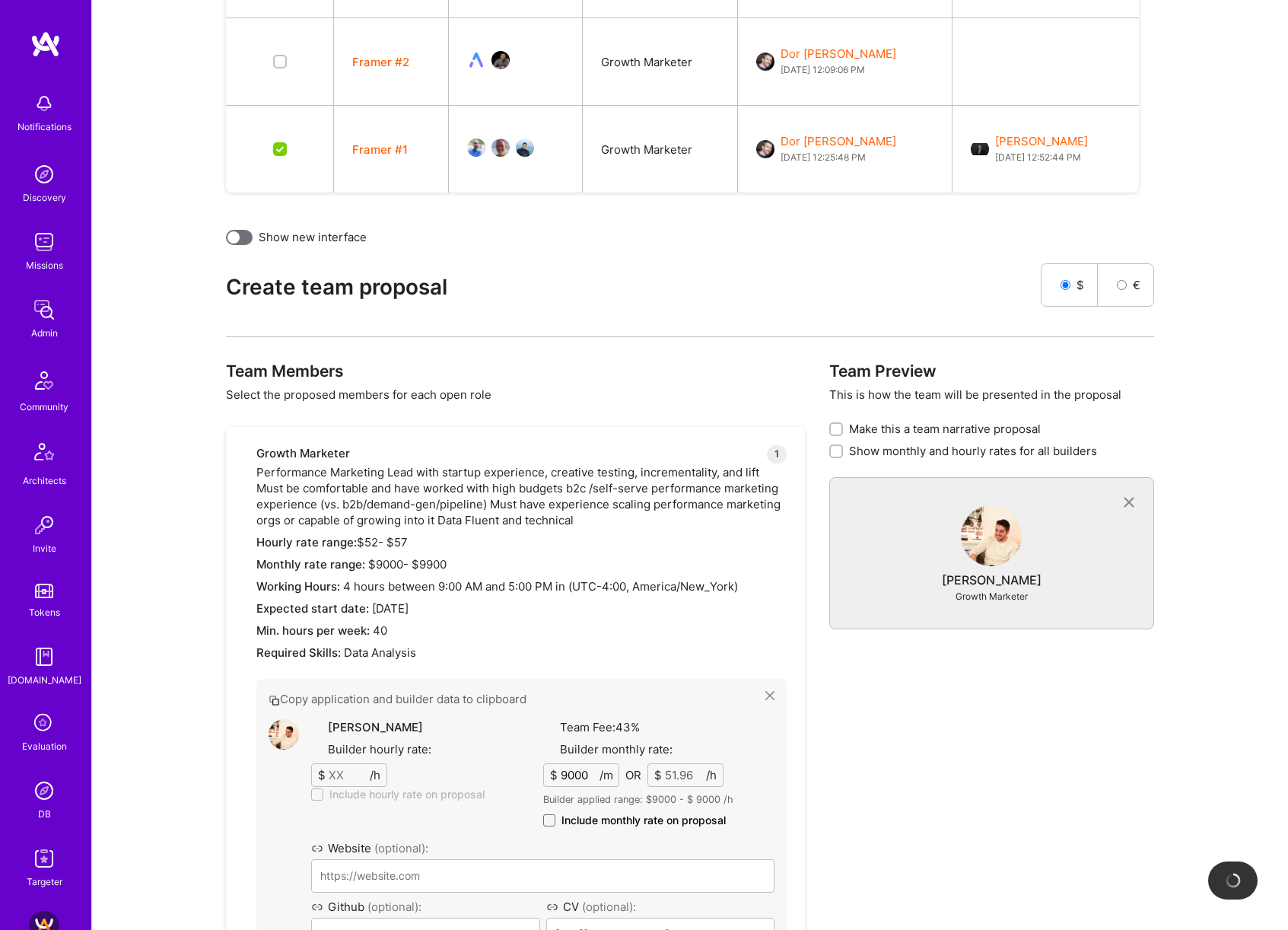
type input "[URL][DOMAIN_NAME][PERSON_NAME]"
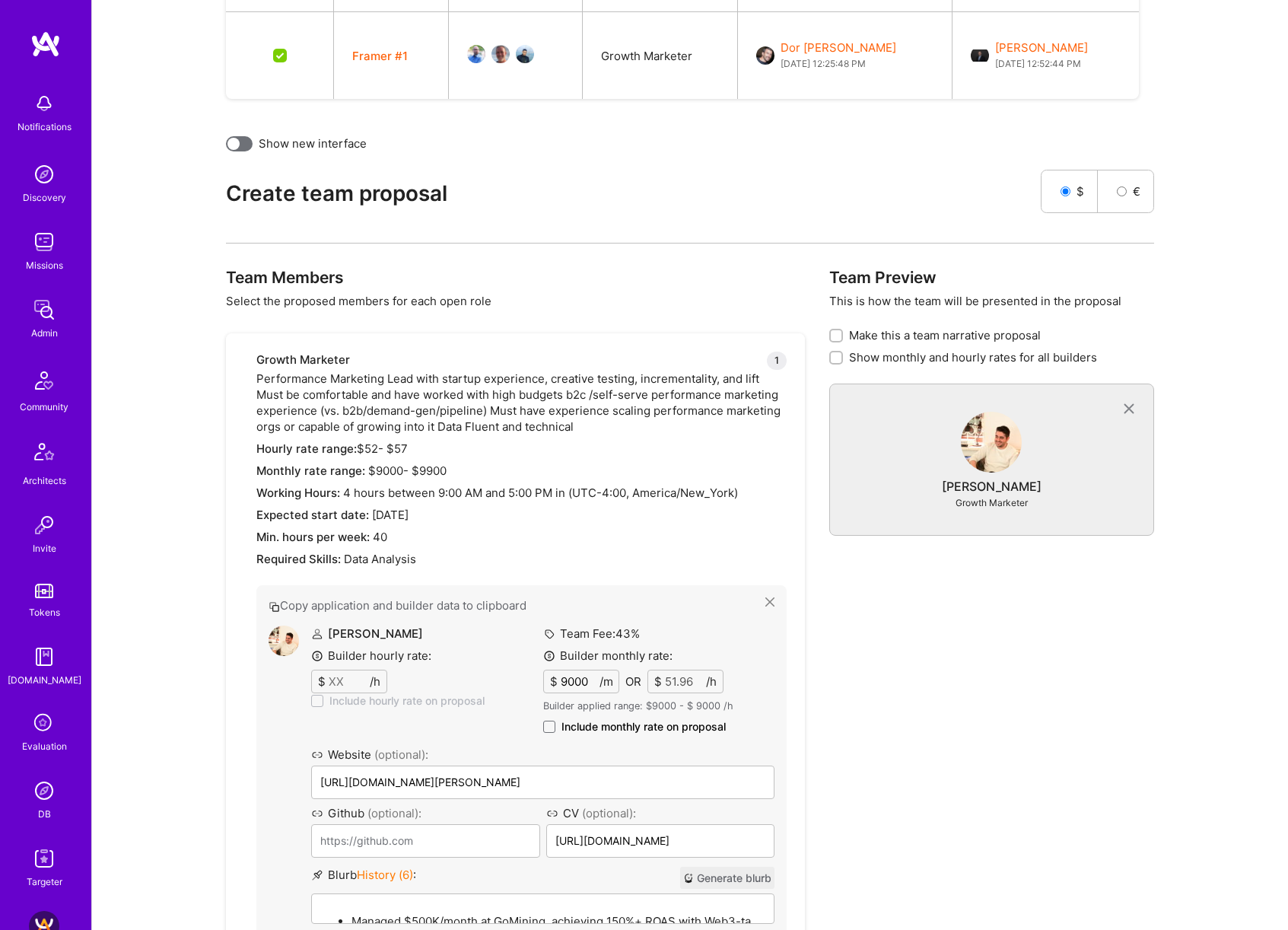
scroll to position [917, 0]
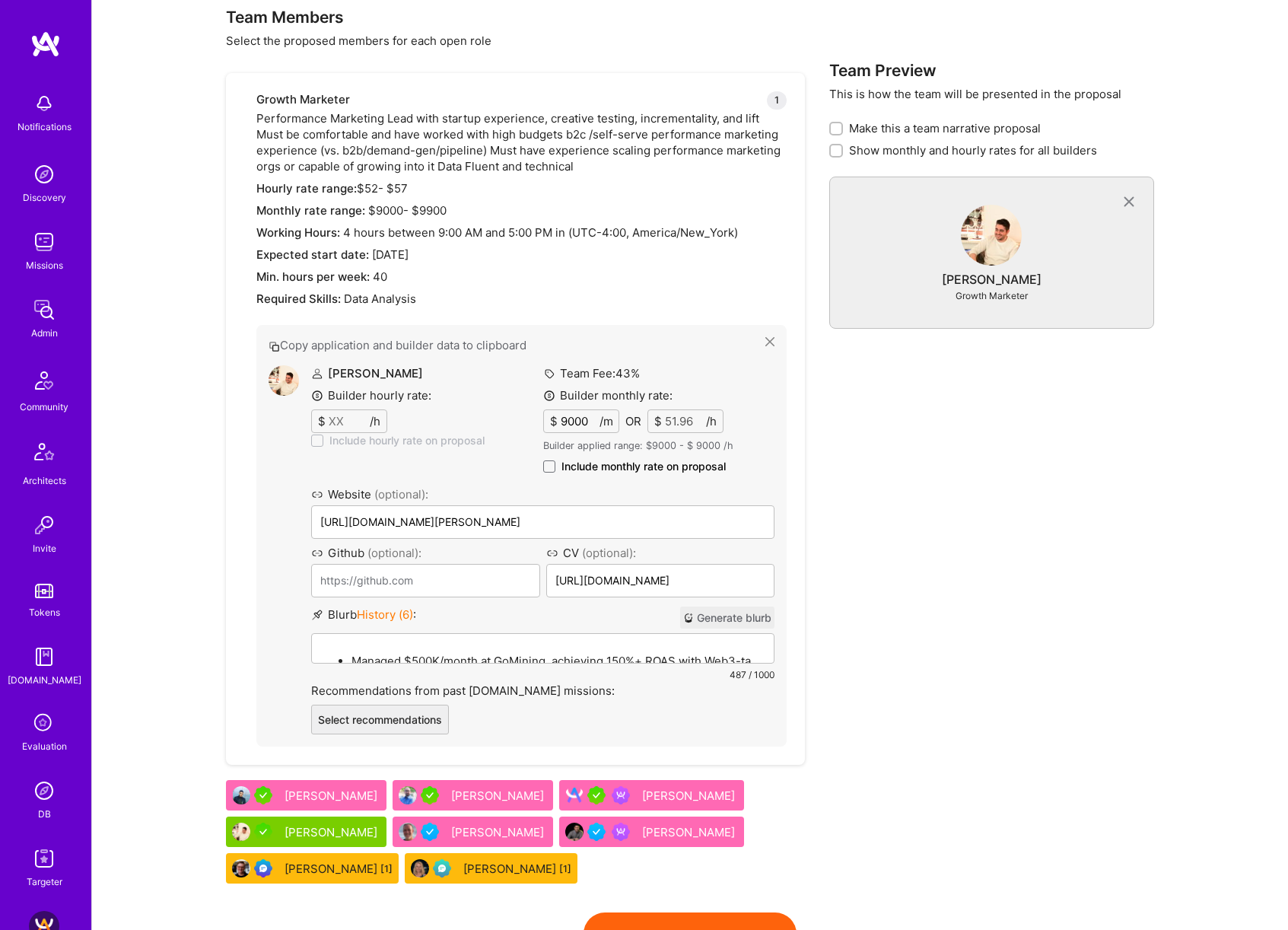
click at [324, 834] on div "[PERSON_NAME]" at bounding box center [332, 832] width 96 height 16
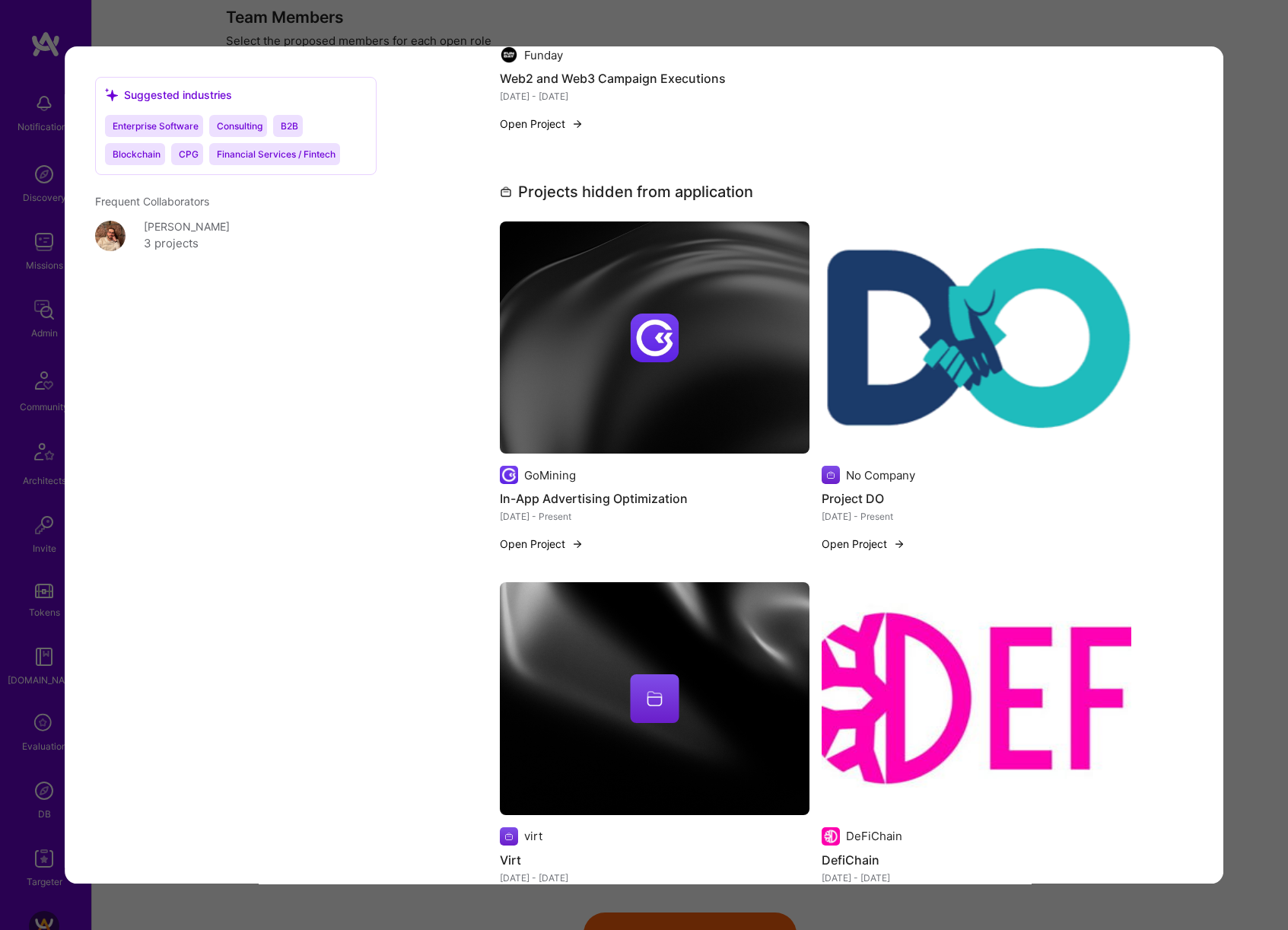
scroll to position [2477, 0]
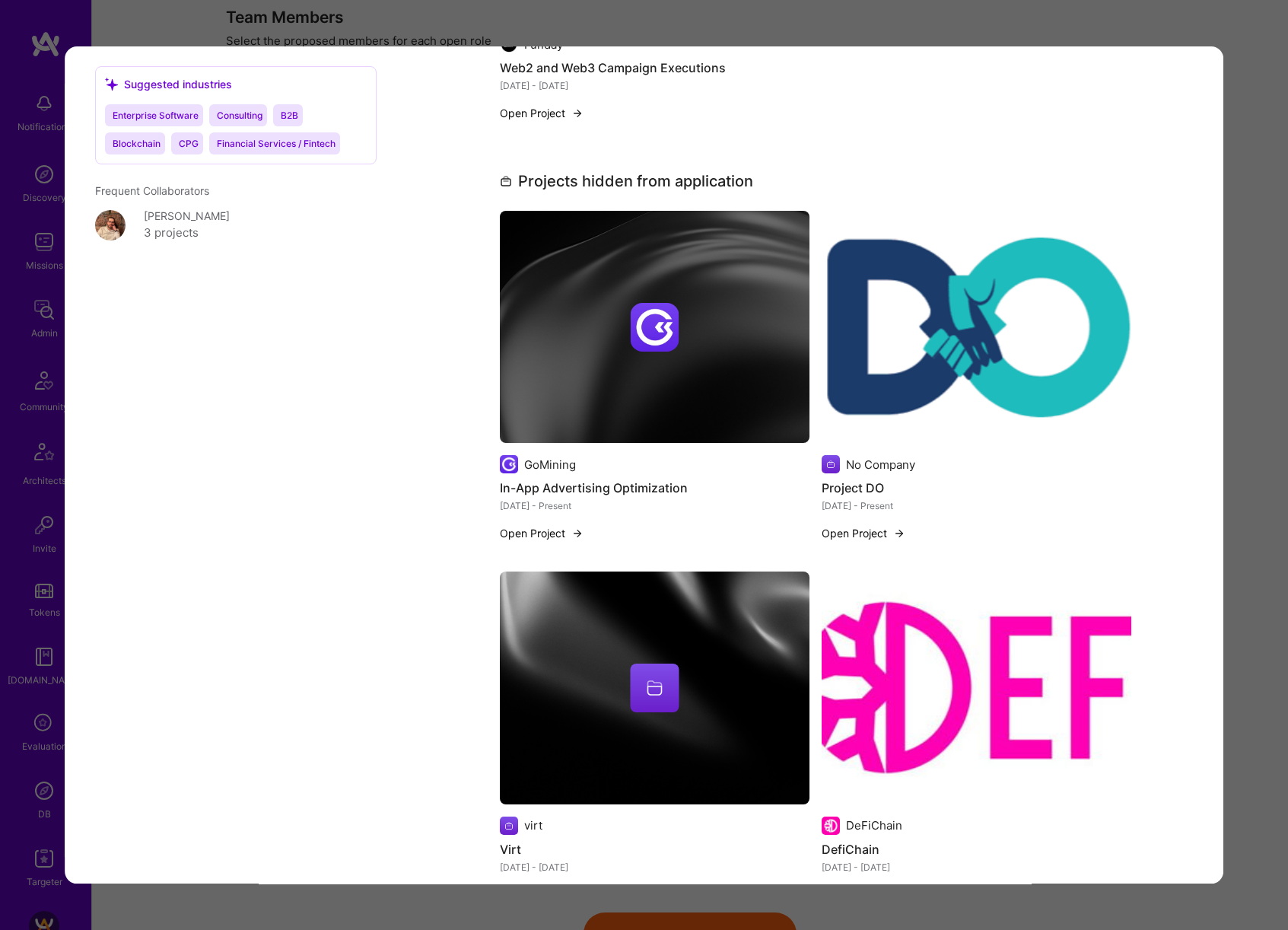
click at [1280, 570] on div "Builder Missing Requirements Required Location See locations Location doesn’t m…" at bounding box center [644, 465] width 1288 height 930
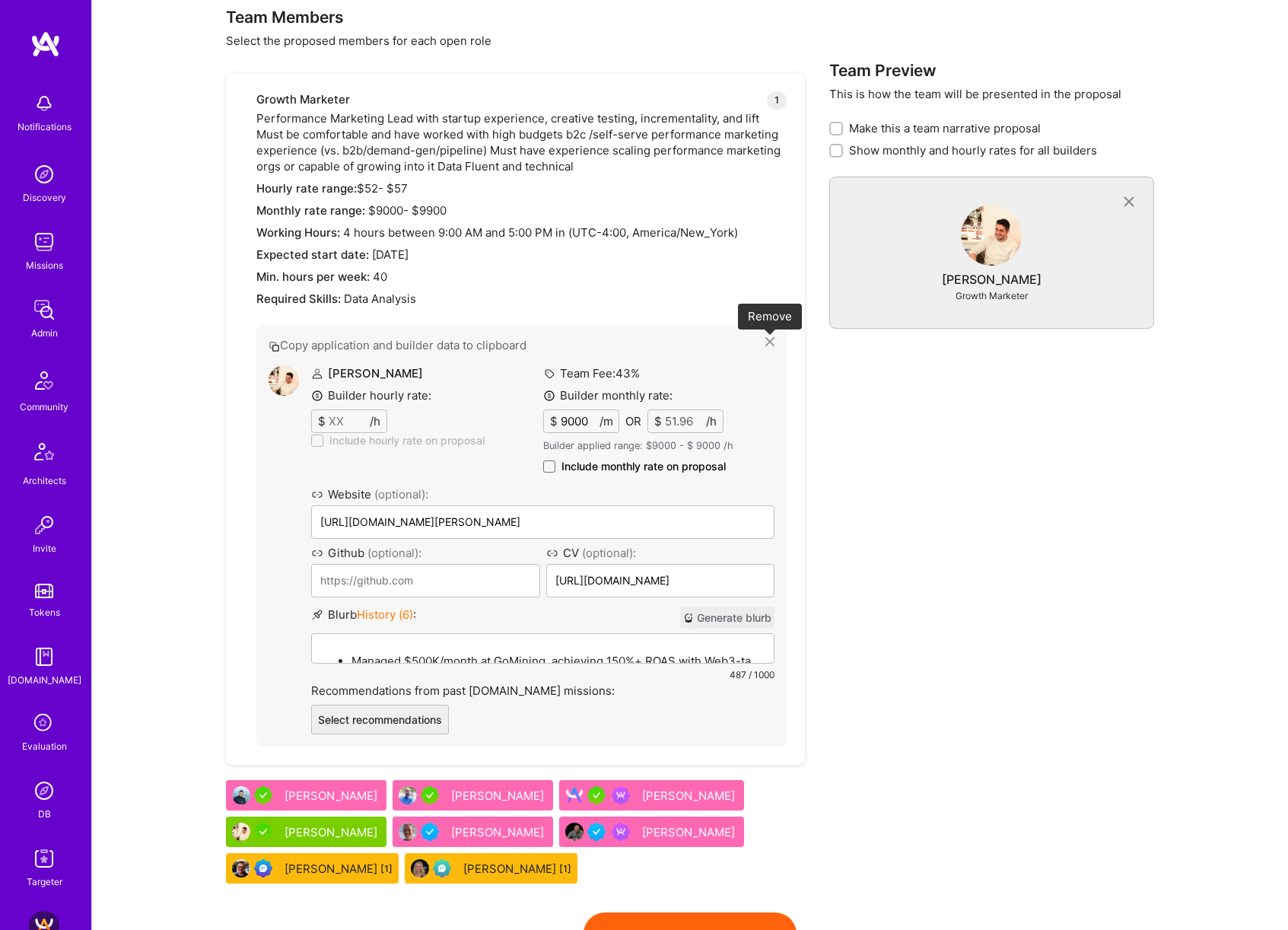
click at [767, 345] on icon at bounding box center [770, 341] width 10 height 10
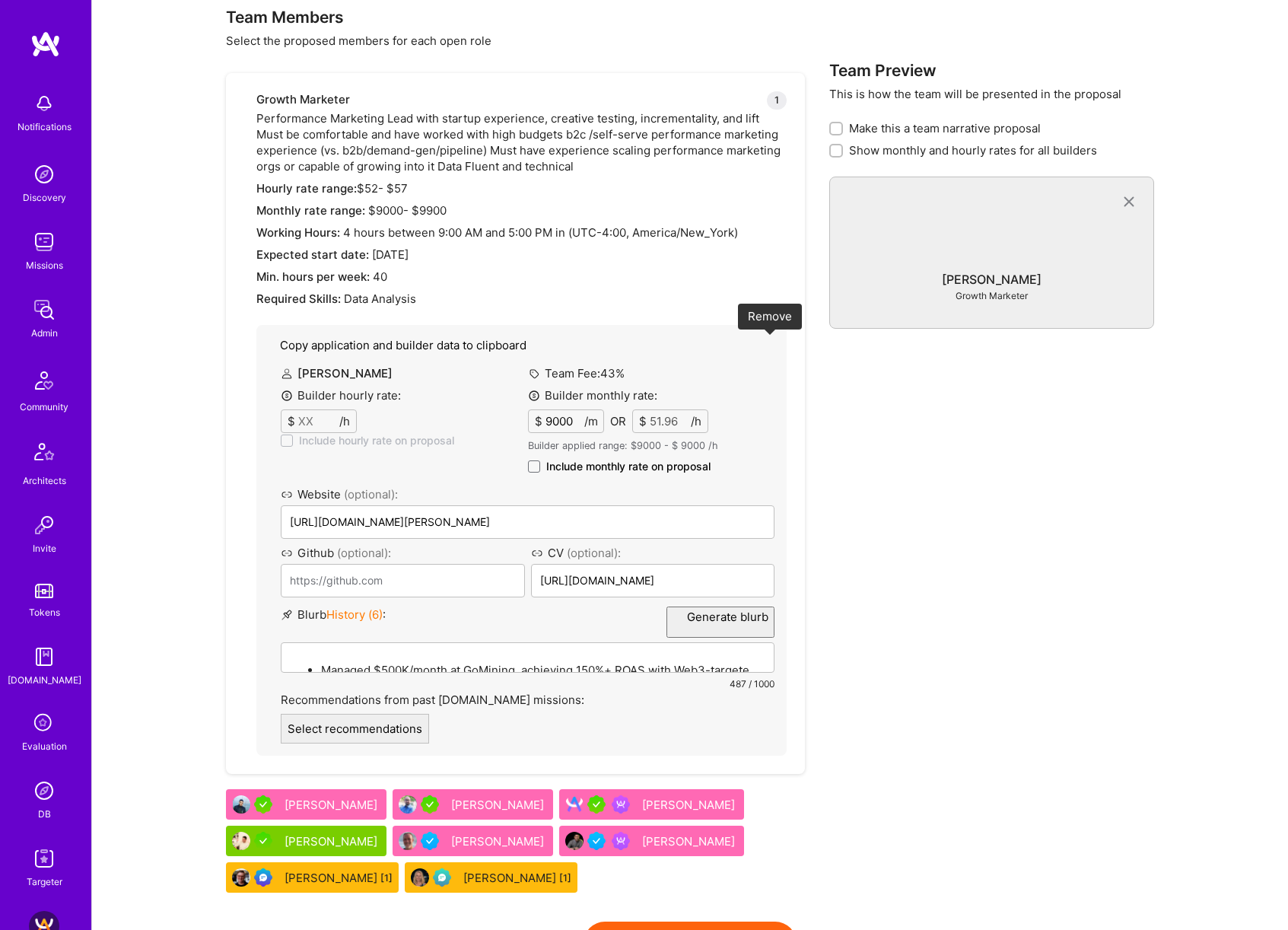
checkbox input "true"
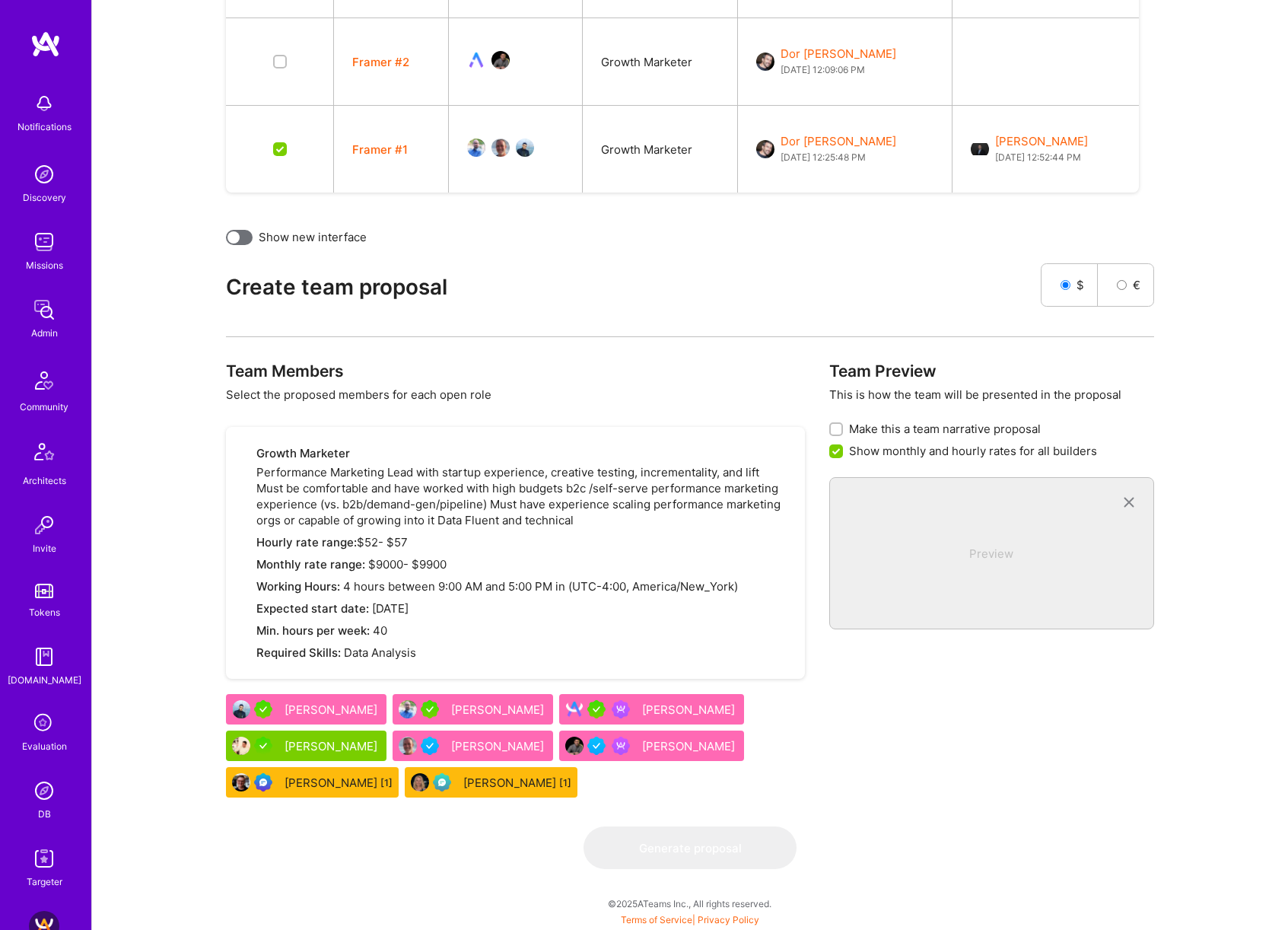
scroll to position [0, 0]
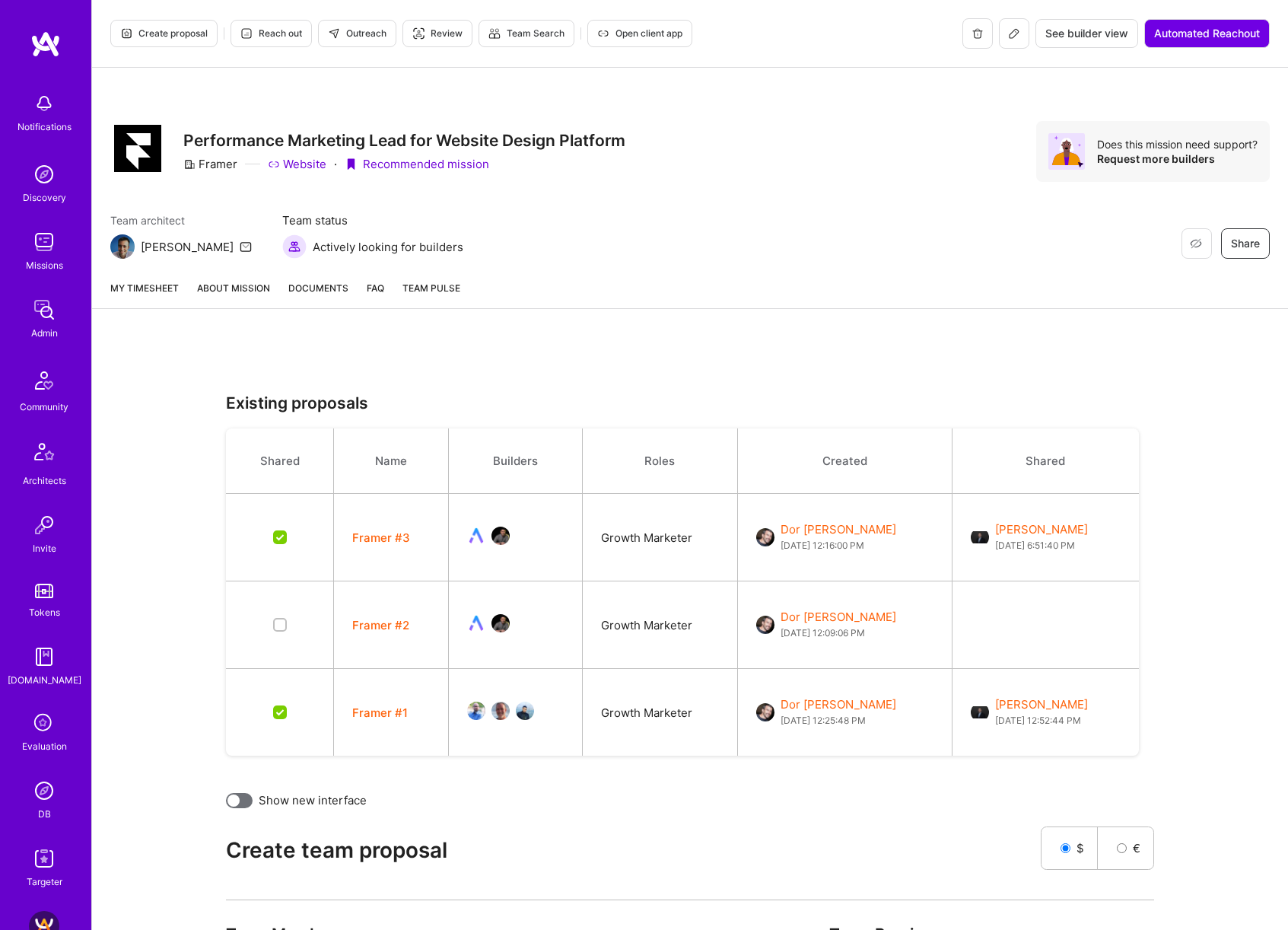
click at [241, 296] on link "About Mission" at bounding box center [234, 294] width 73 height 29
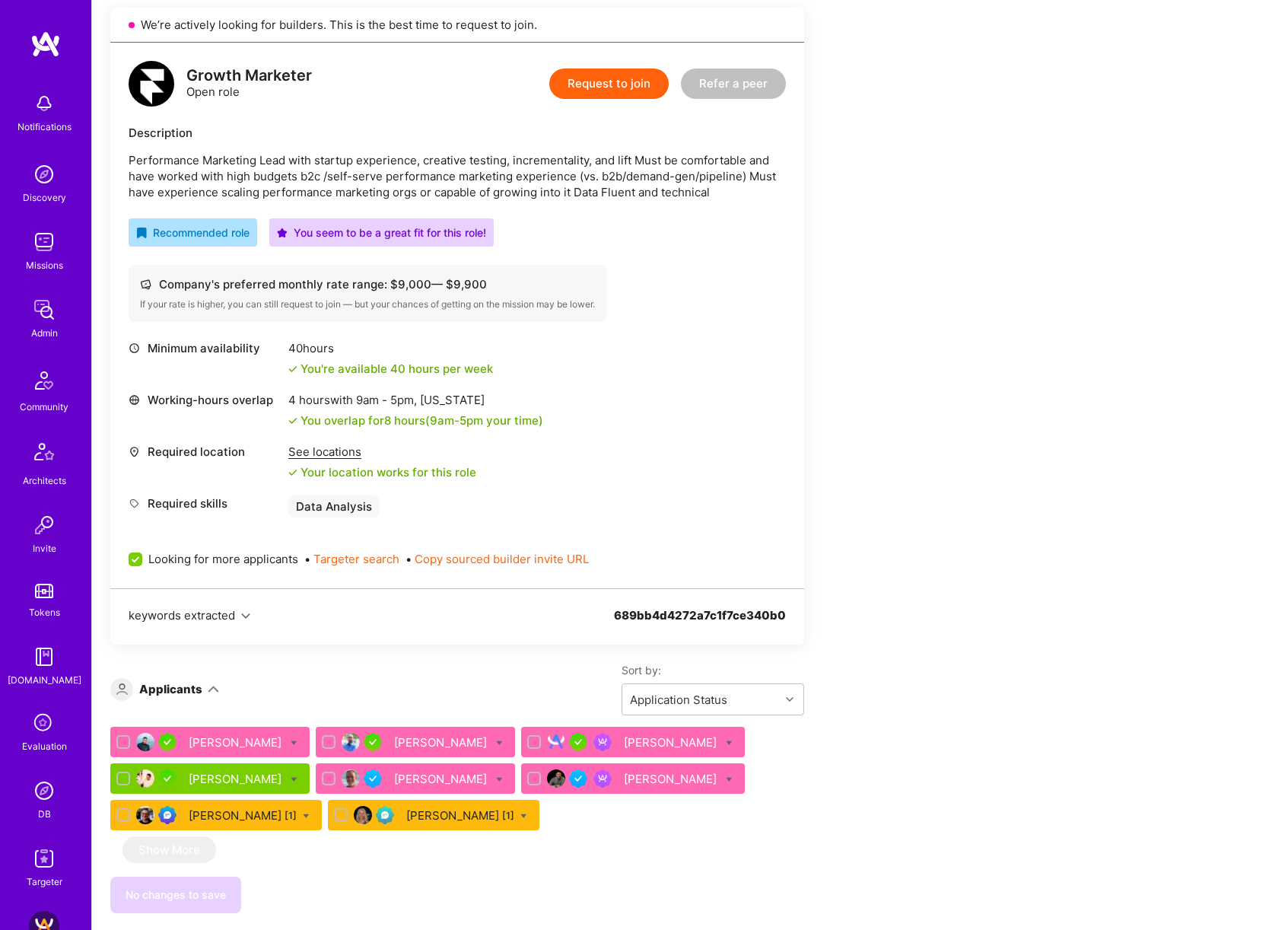
scroll to position [441, 0]
